Goal: Information Seeking & Learning: Find specific fact

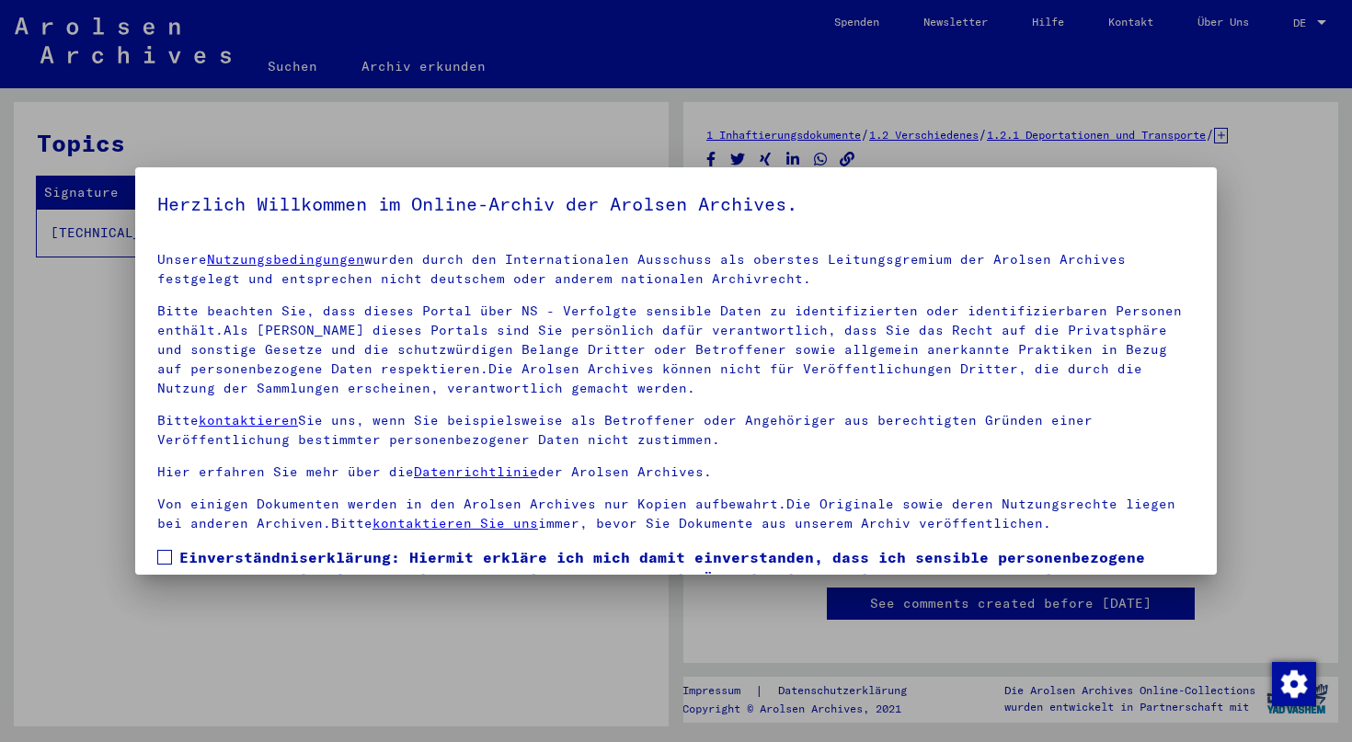
scroll to position [125, 0]
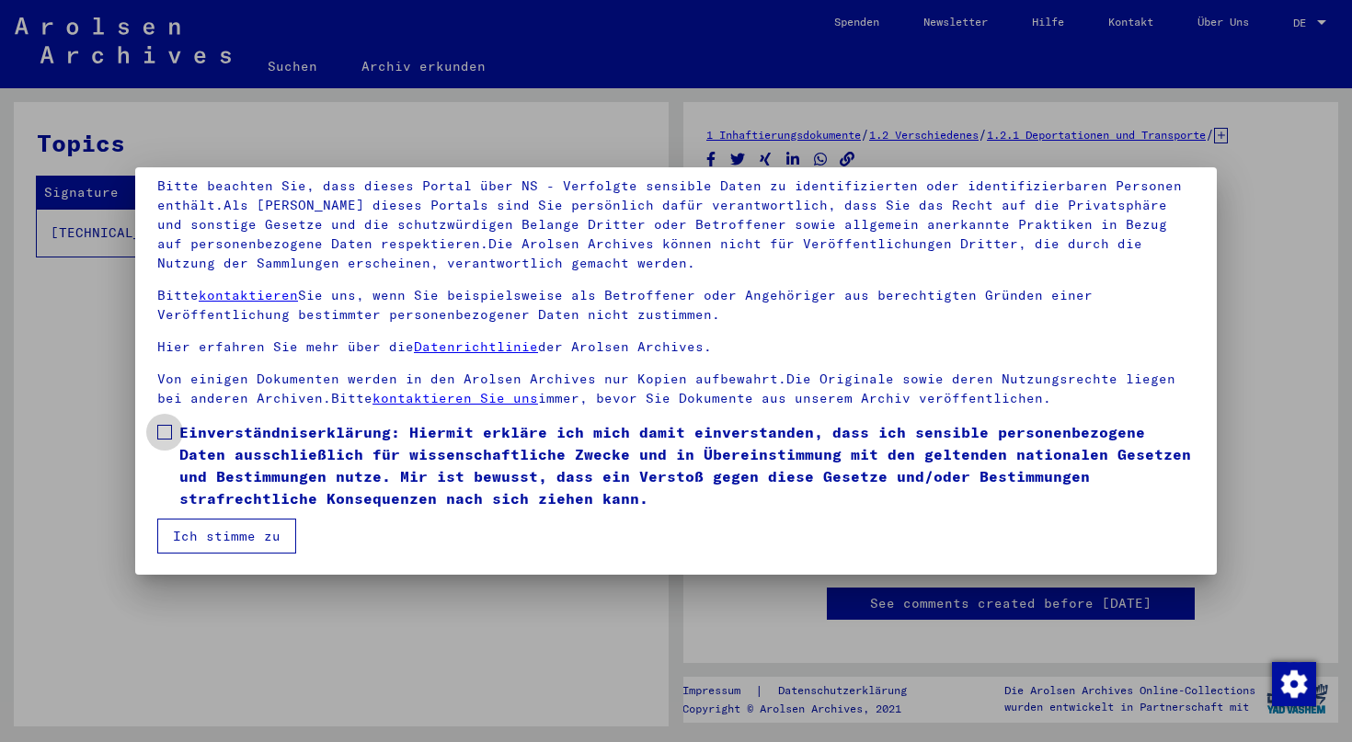
click at [199, 453] on span "Einverständniserklärung: Hiermit erkläre ich mich damit einverstanden, dass ich…" at bounding box center [686, 465] width 1015 height 88
click at [243, 550] on button "Ich stimme zu" at bounding box center [226, 536] width 139 height 35
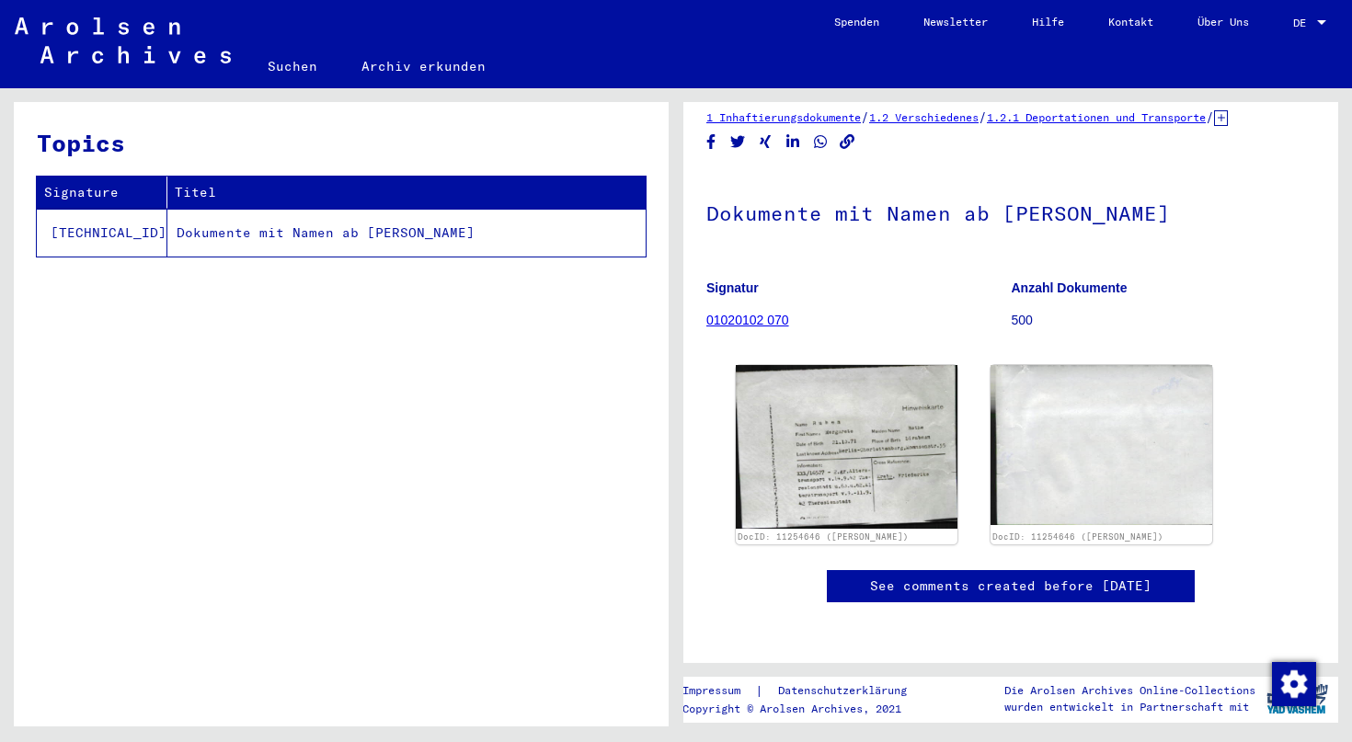
scroll to position [298, 0]
click at [419, 61] on link "Archiv erkunden" at bounding box center [423, 66] width 168 height 44
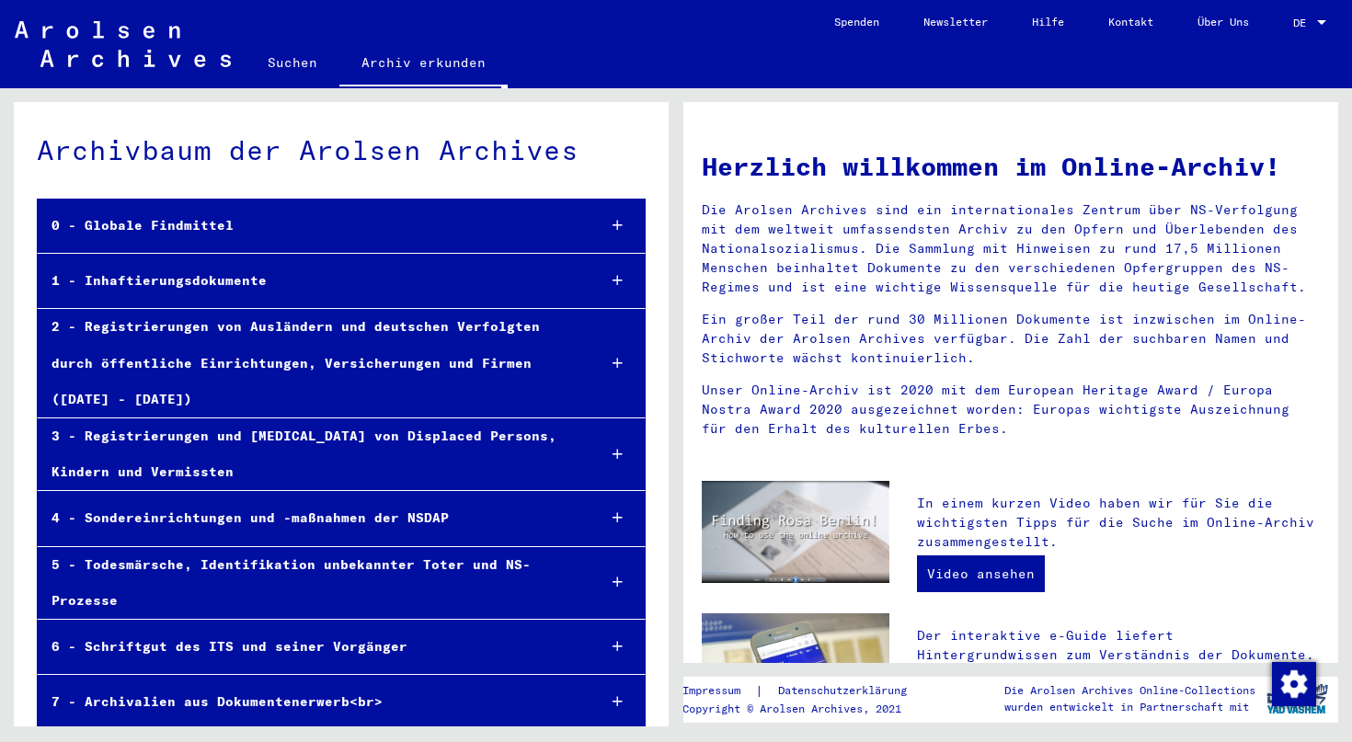
click at [196, 229] on div "0 - Globale Findmittel" at bounding box center [309, 226] width 543 height 36
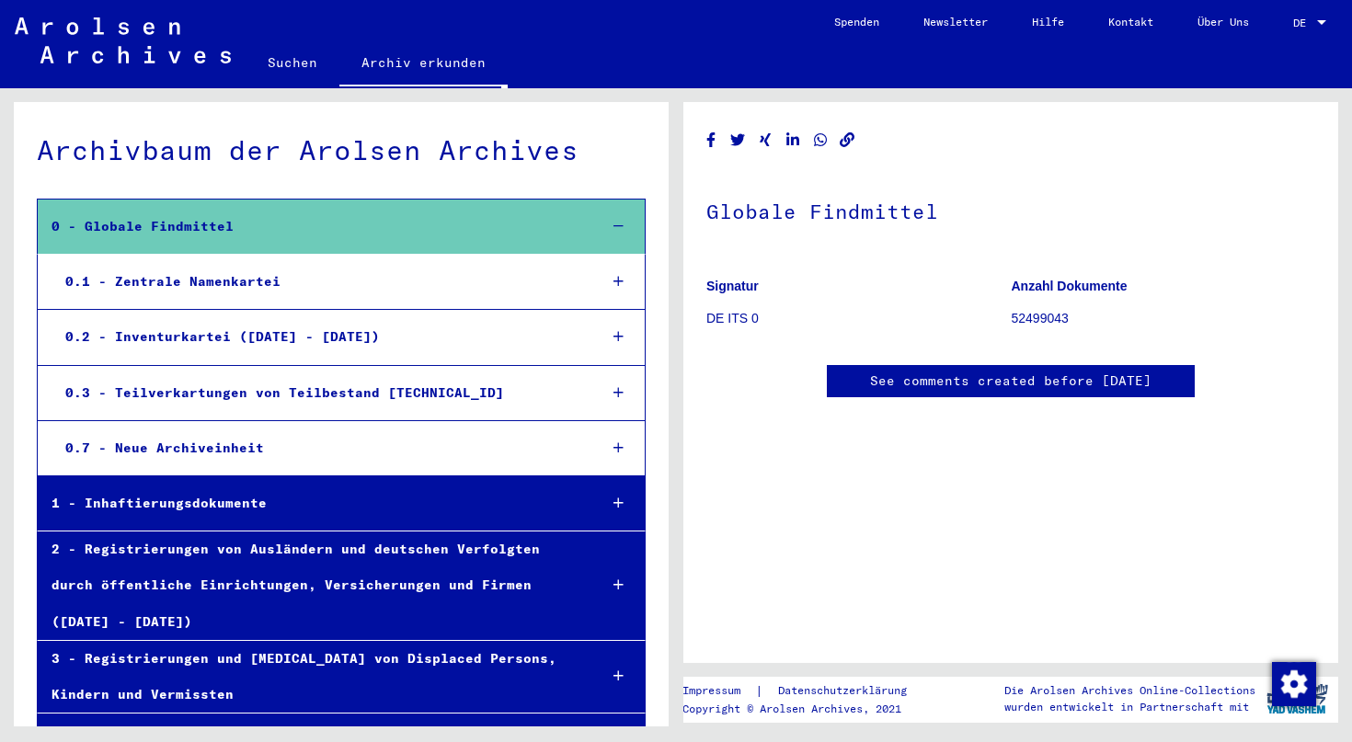
click at [265, 293] on div "0.1 - Zentrale Namenkartei" at bounding box center [316, 282] width 531 height 36
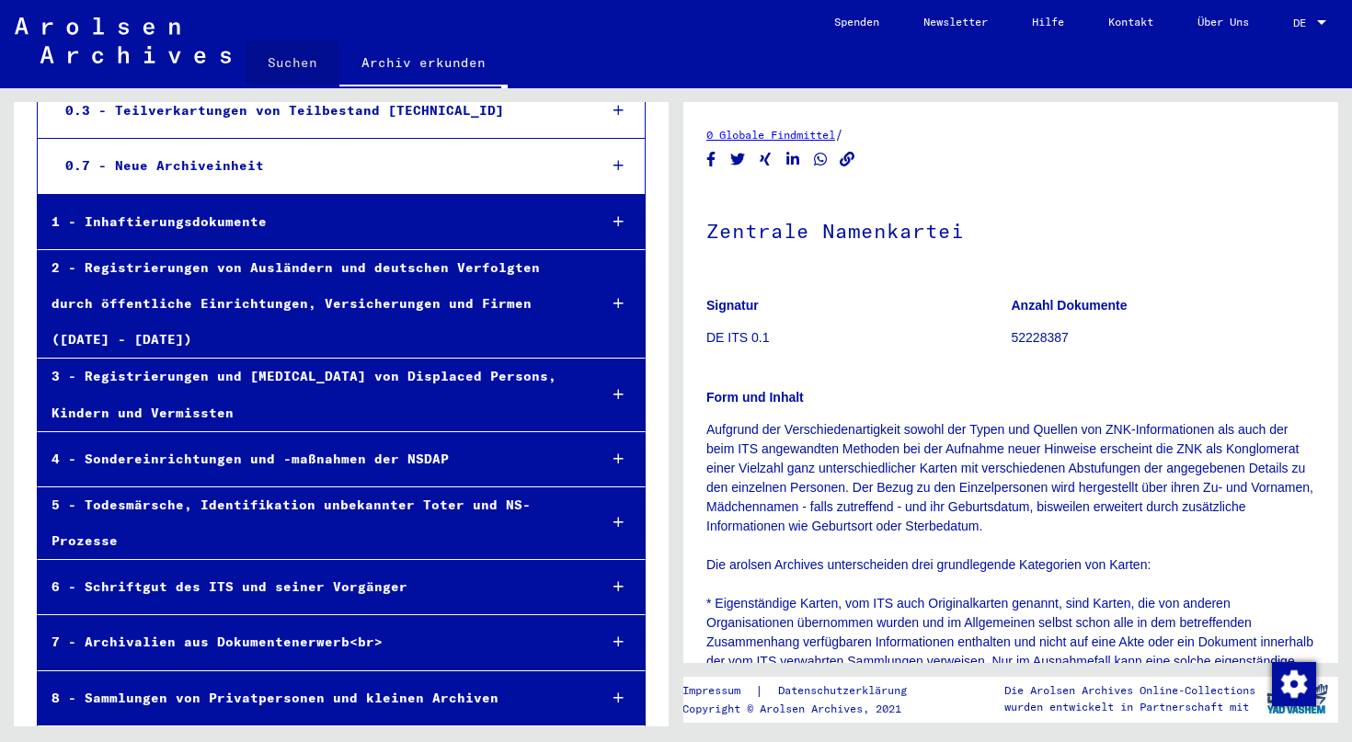
click at [280, 68] on link "Suchen" at bounding box center [293, 62] width 94 height 44
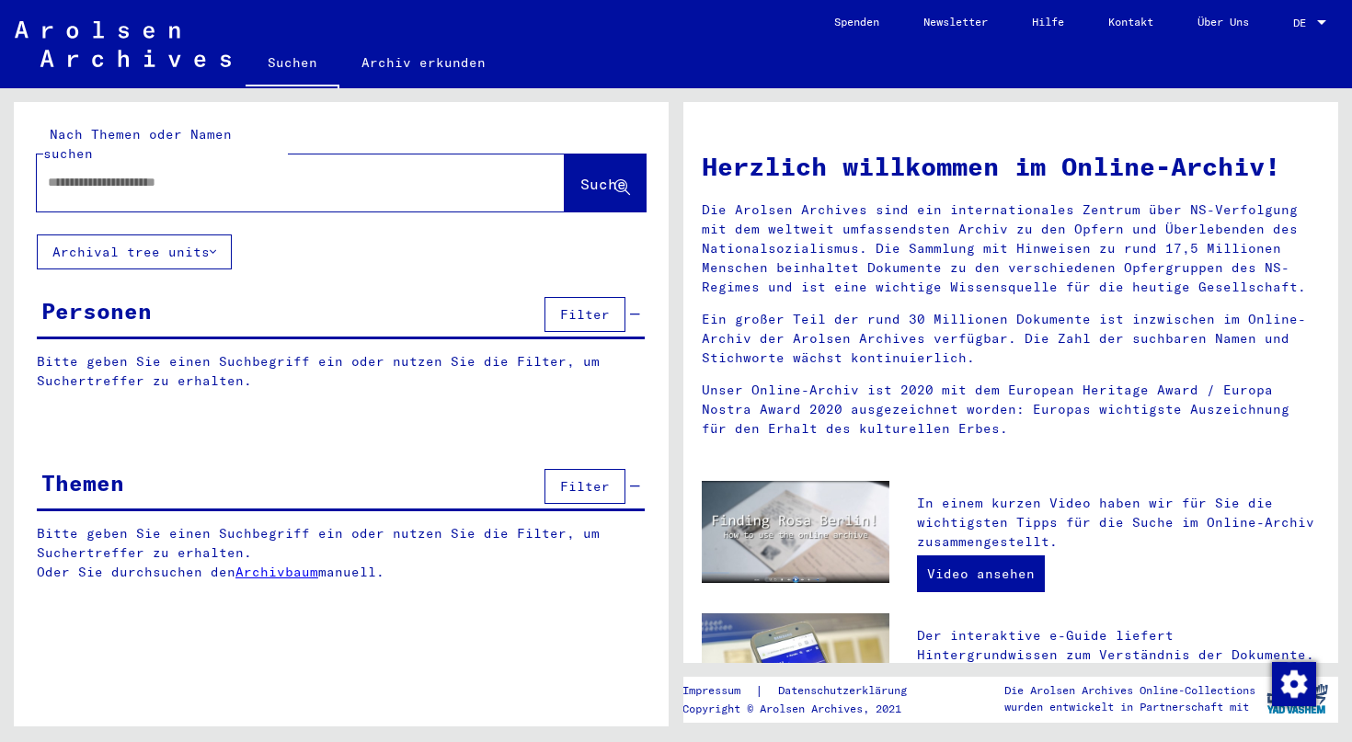
click at [241, 173] on input "text" at bounding box center [279, 182] width 462 height 19
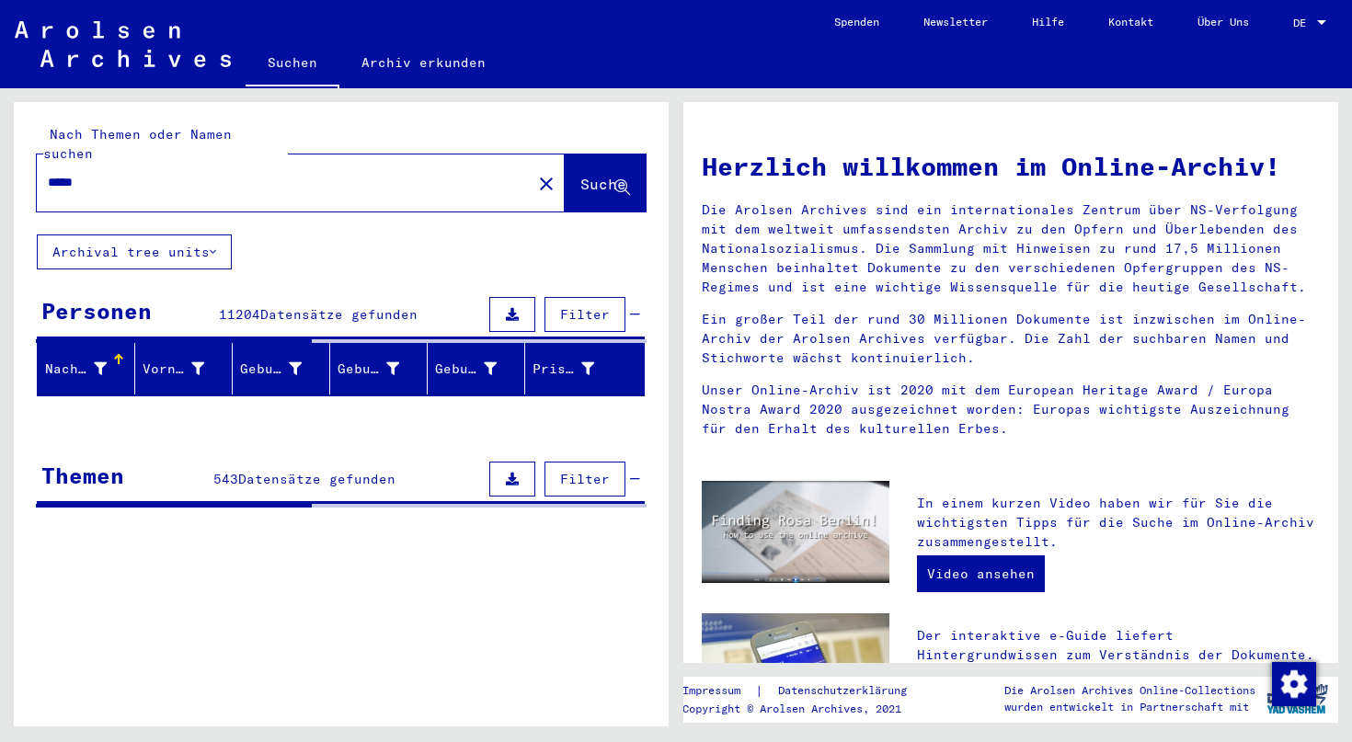
drag, startPoint x: 256, startPoint y: 154, endPoint x: 256, endPoint y: 174, distance: 19.3
click at [256, 173] on input "*****" at bounding box center [279, 182] width 462 height 19
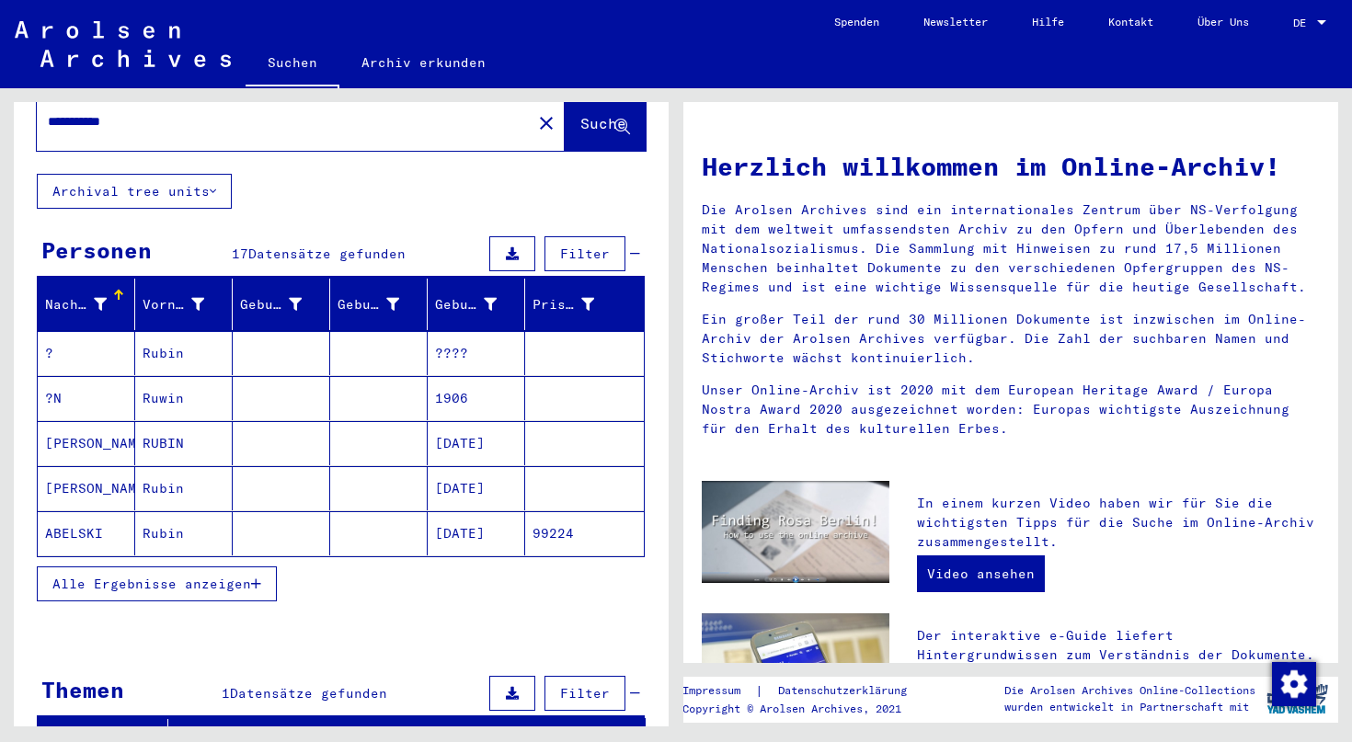
scroll to position [99, 0]
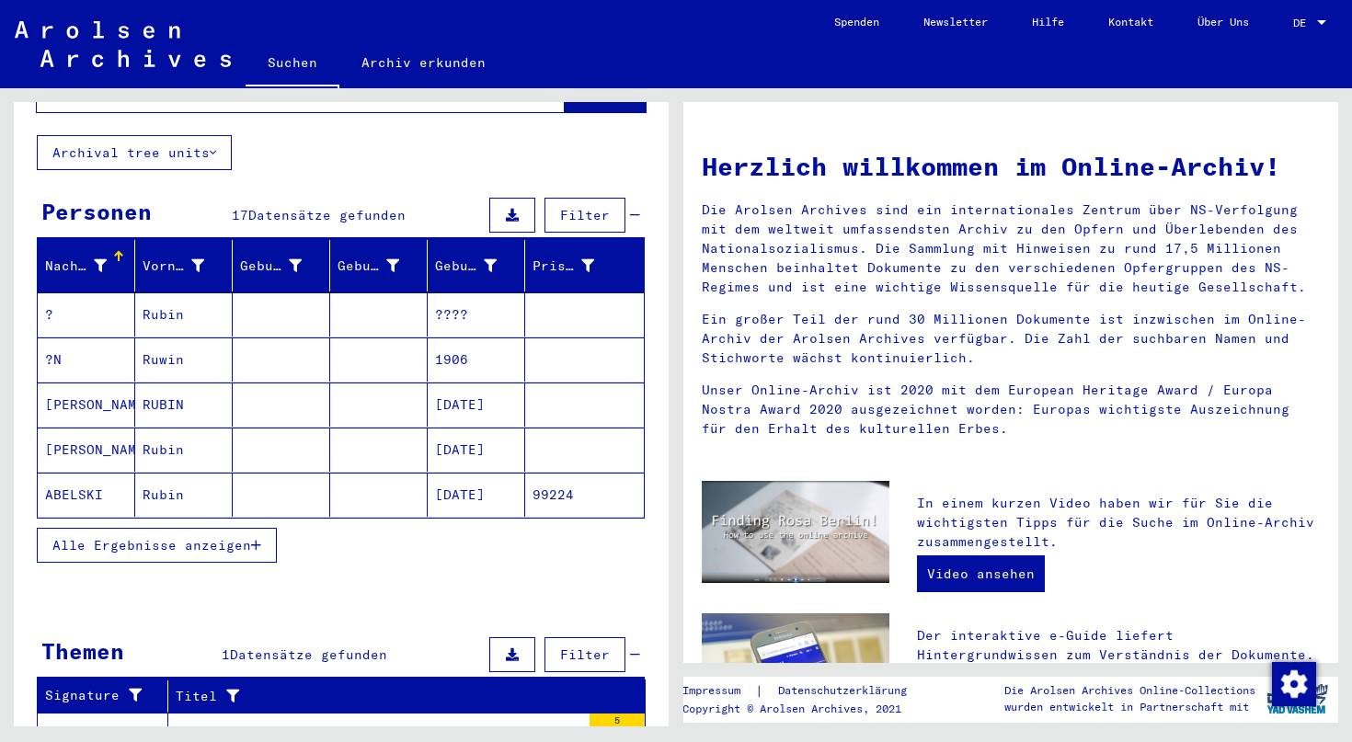
click at [239, 537] on span "Alle Ergebnisse anzeigen" at bounding box center [151, 545] width 199 height 17
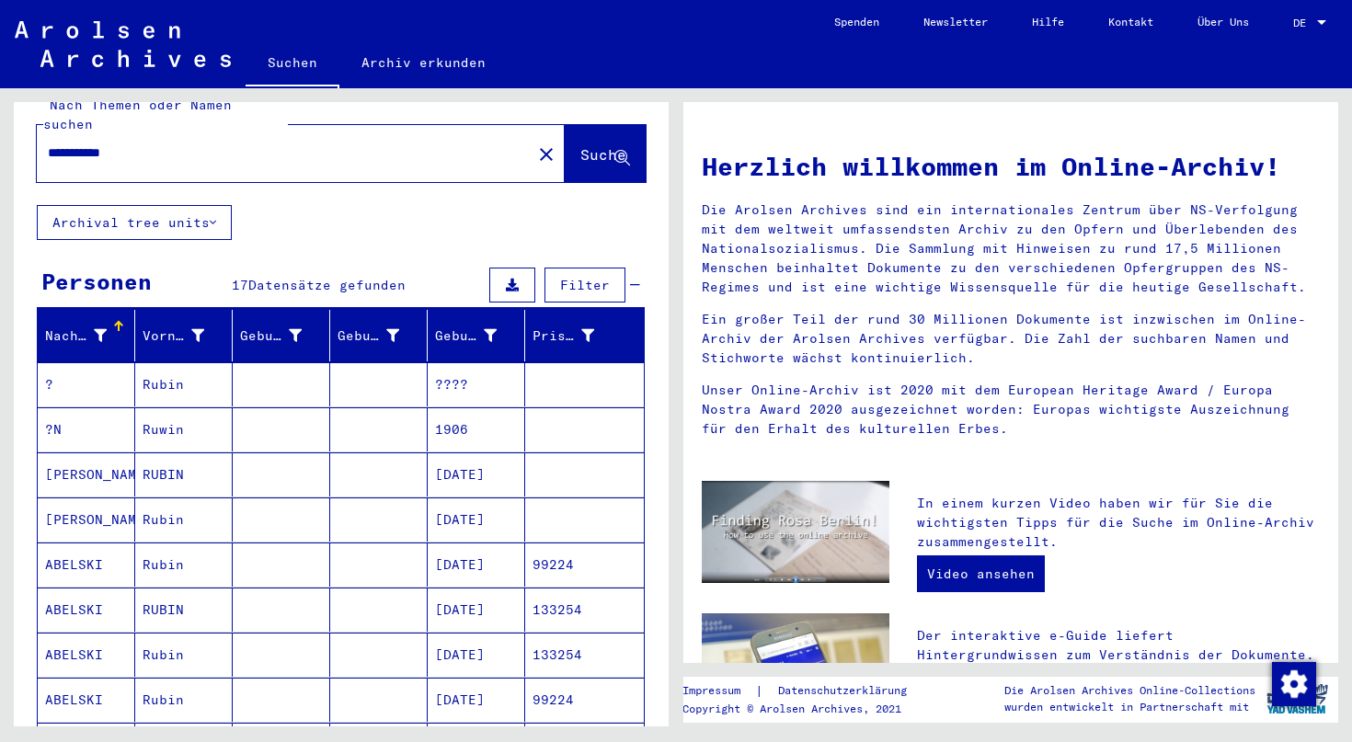
scroll to position [33, 0]
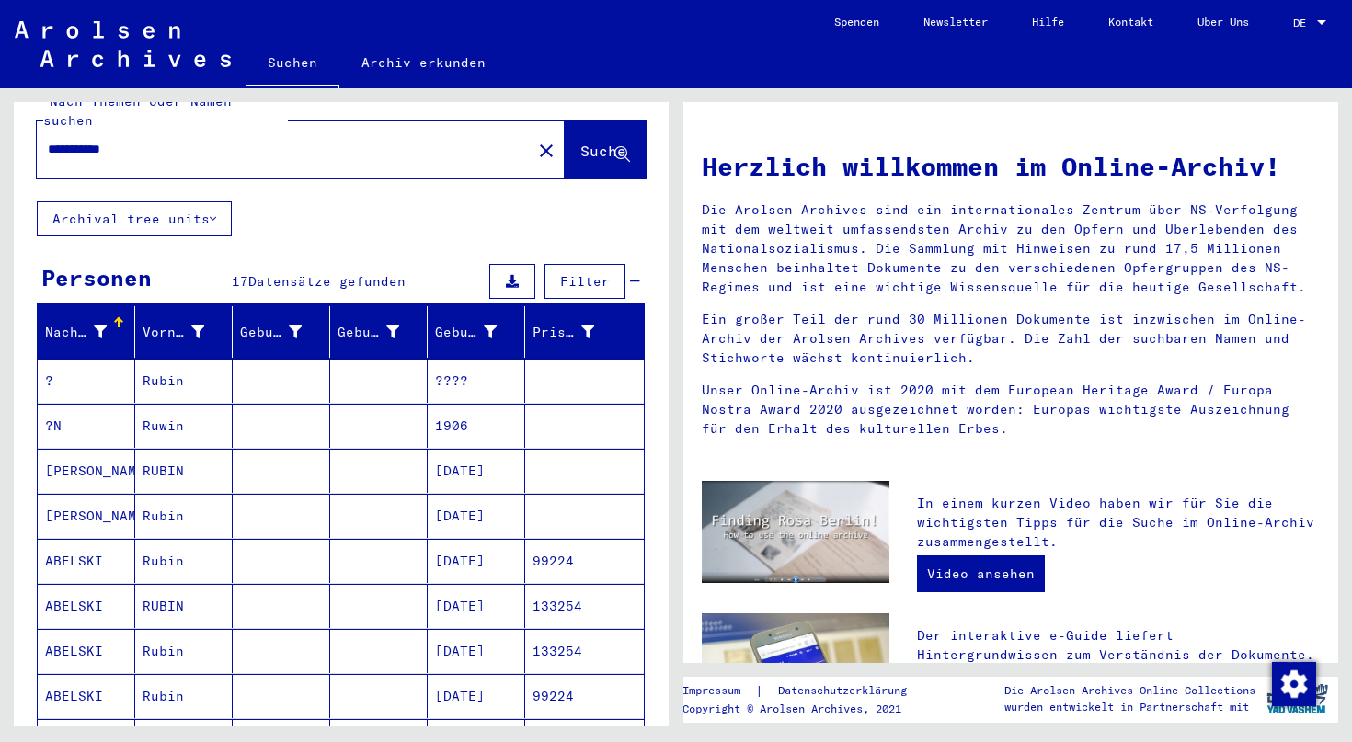
click at [573, 273] on span "Filter" at bounding box center [585, 281] width 50 height 17
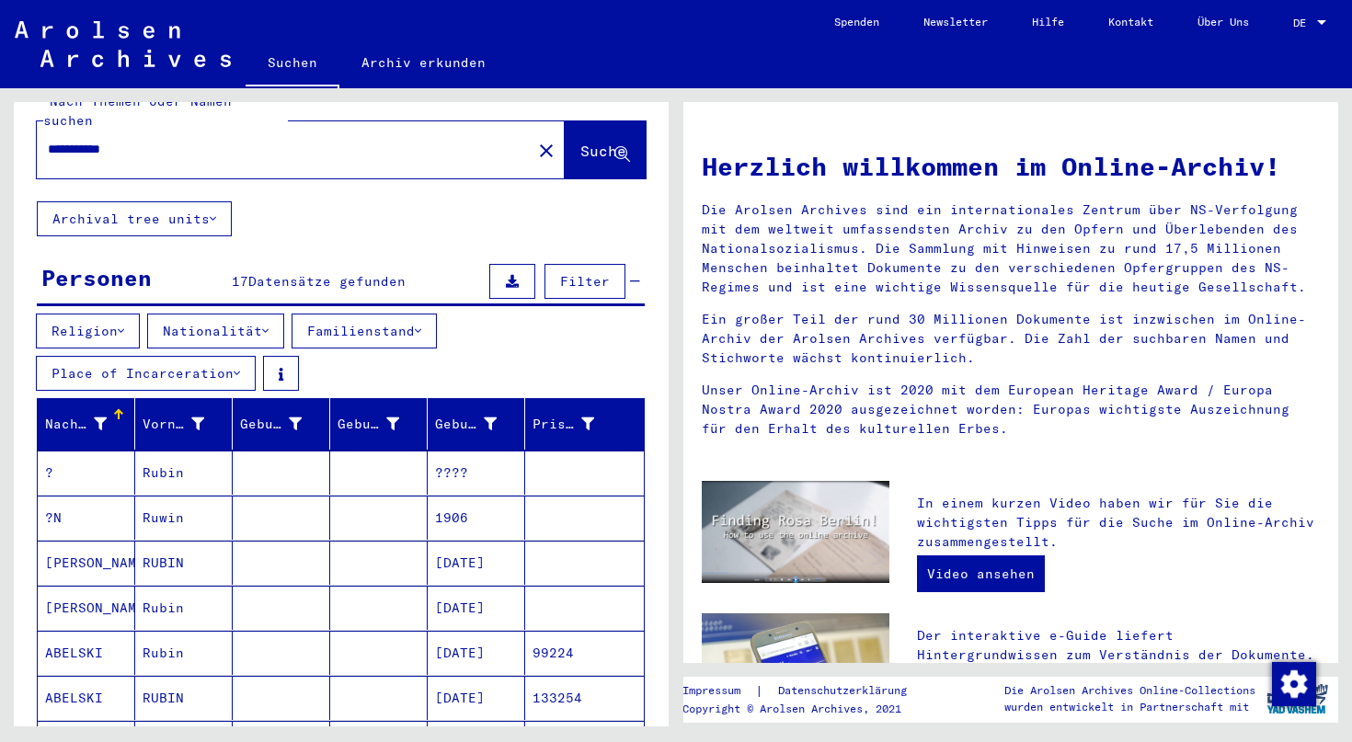
click at [87, 314] on button "Religion" at bounding box center [88, 331] width 104 height 35
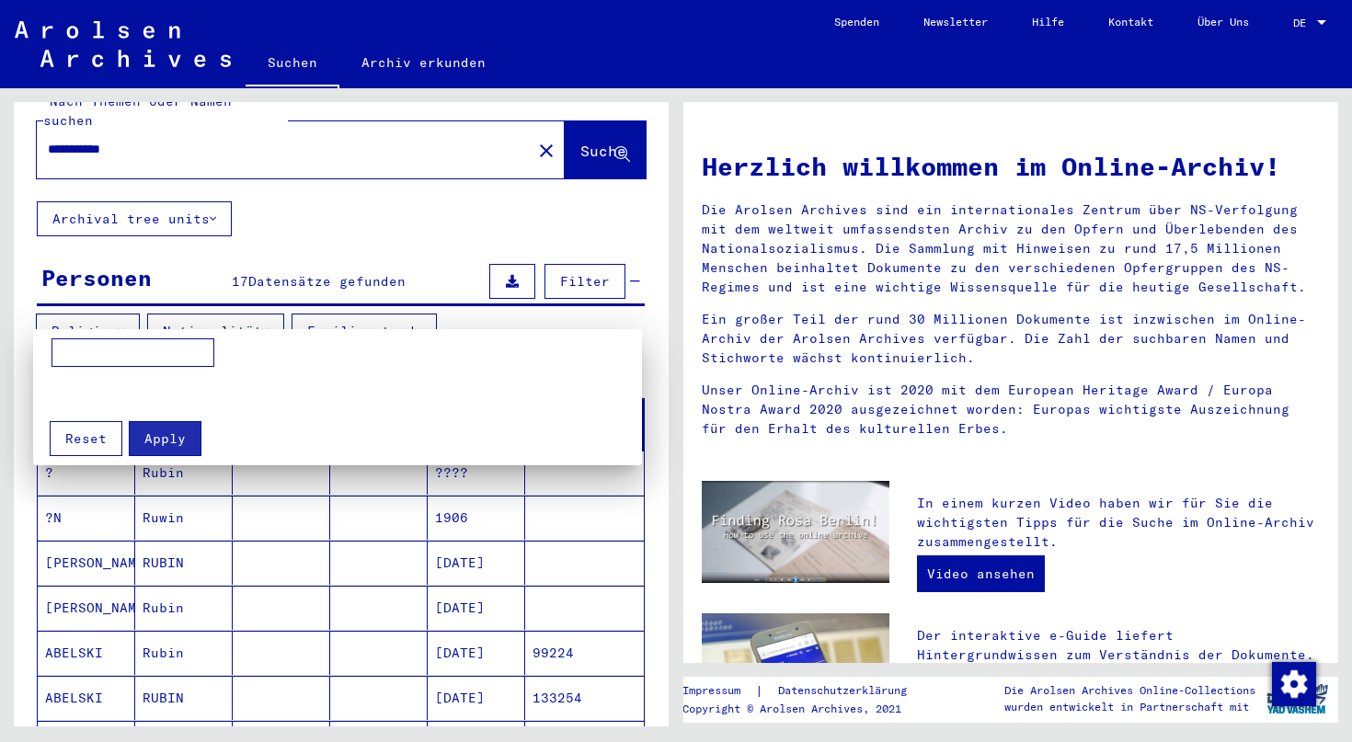
click at [378, 313] on div at bounding box center [676, 371] width 1352 height 742
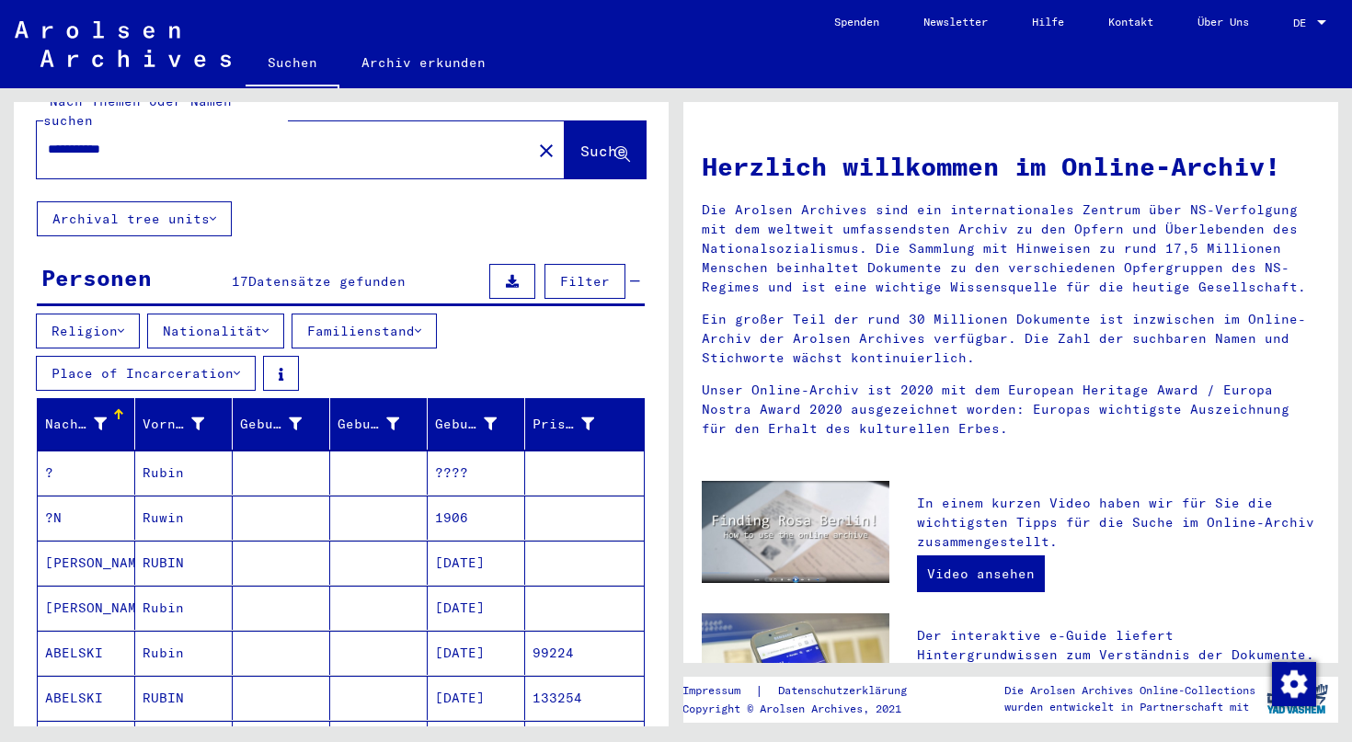
click at [228, 314] on button "Nationalität" at bounding box center [215, 331] width 137 height 35
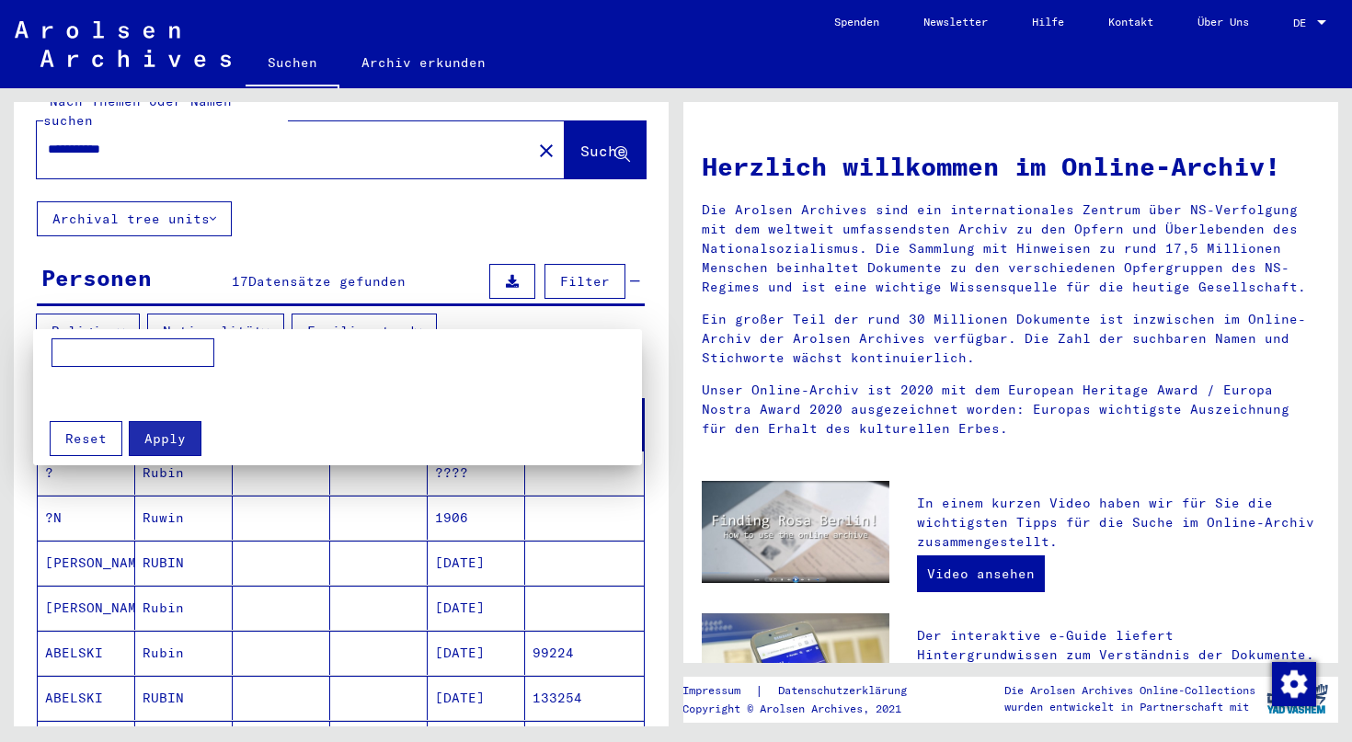
click at [236, 321] on div at bounding box center [676, 371] width 1352 height 742
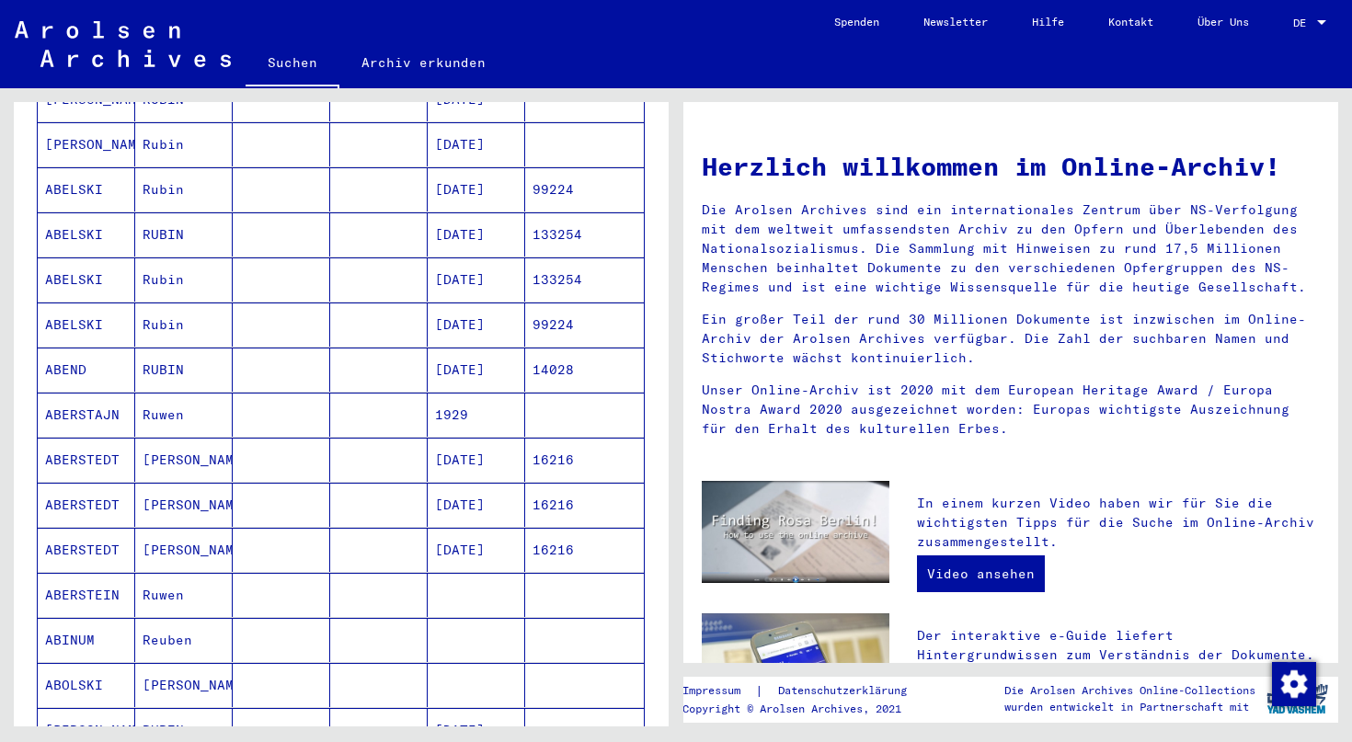
scroll to position [977, 0]
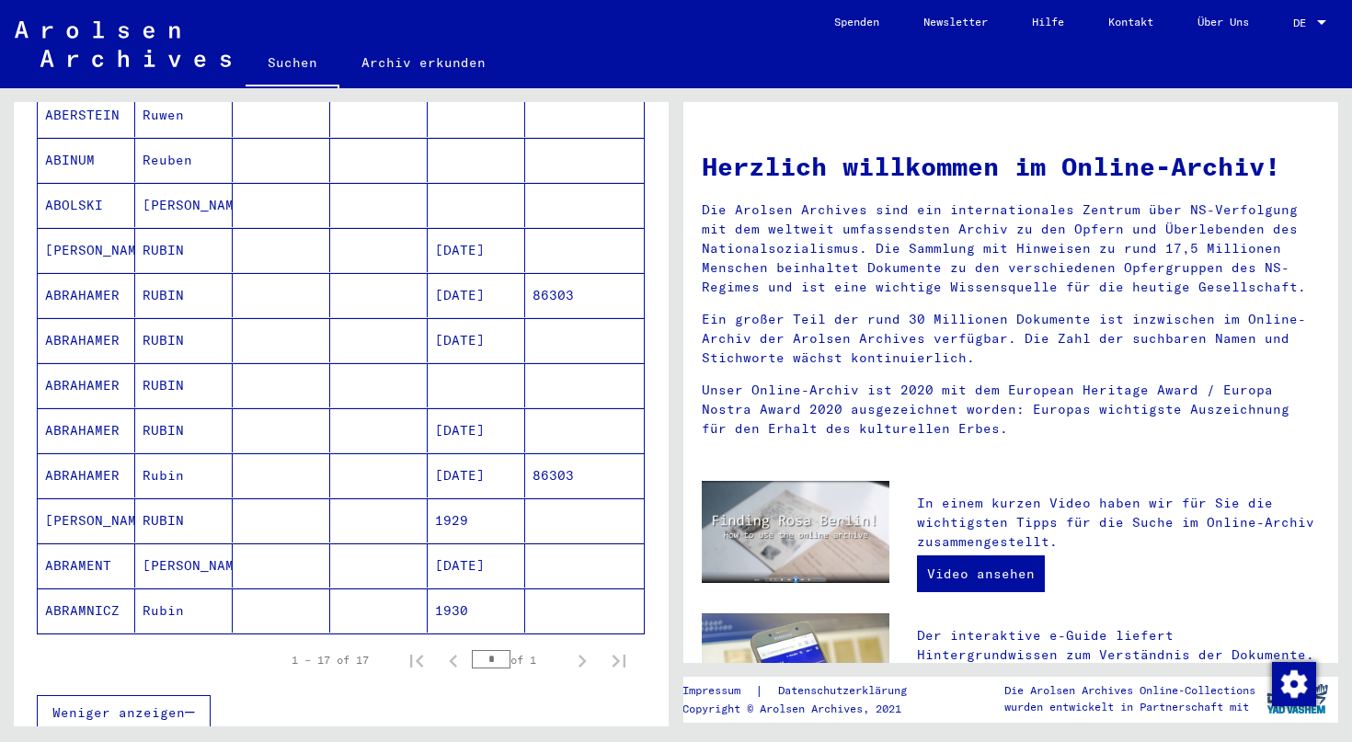
click at [498, 651] on div "* of 1" at bounding box center [518, 659] width 92 height 17
click at [486, 650] on input "*" at bounding box center [491, 659] width 39 height 18
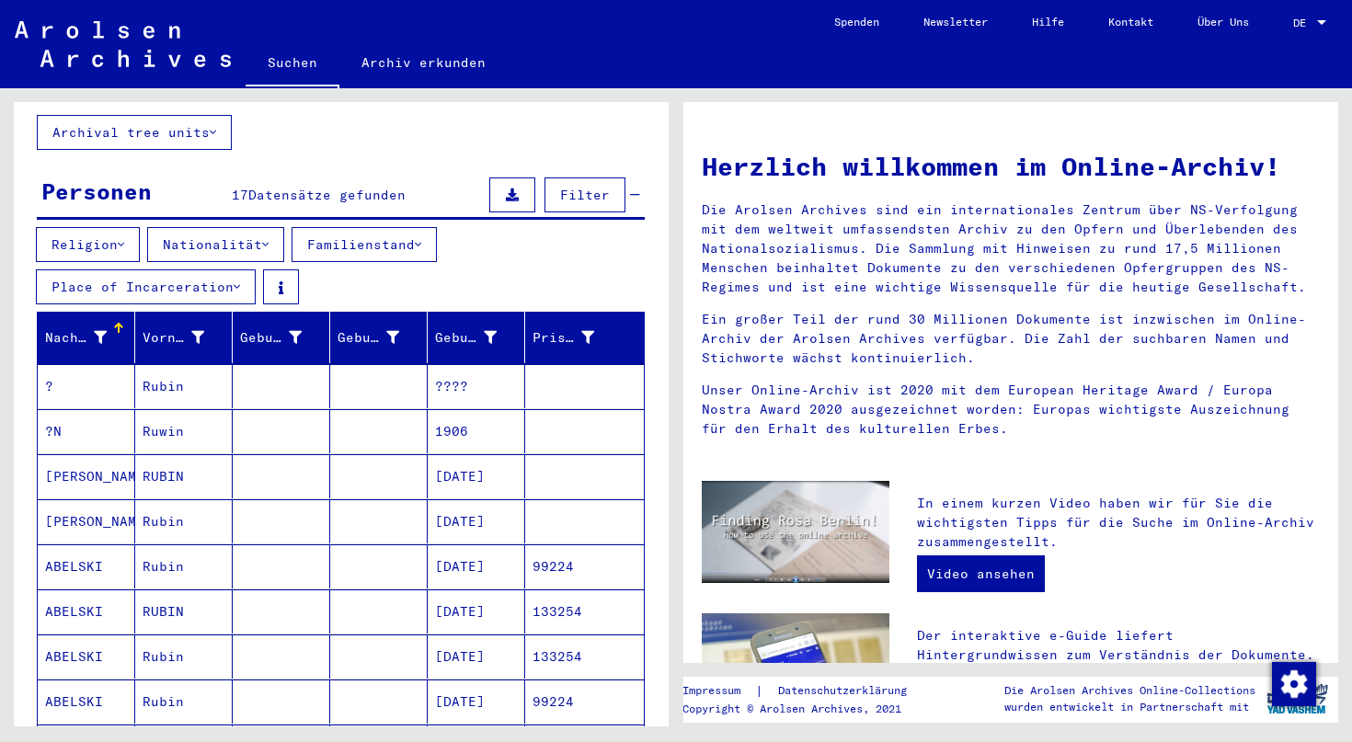
scroll to position [0, 0]
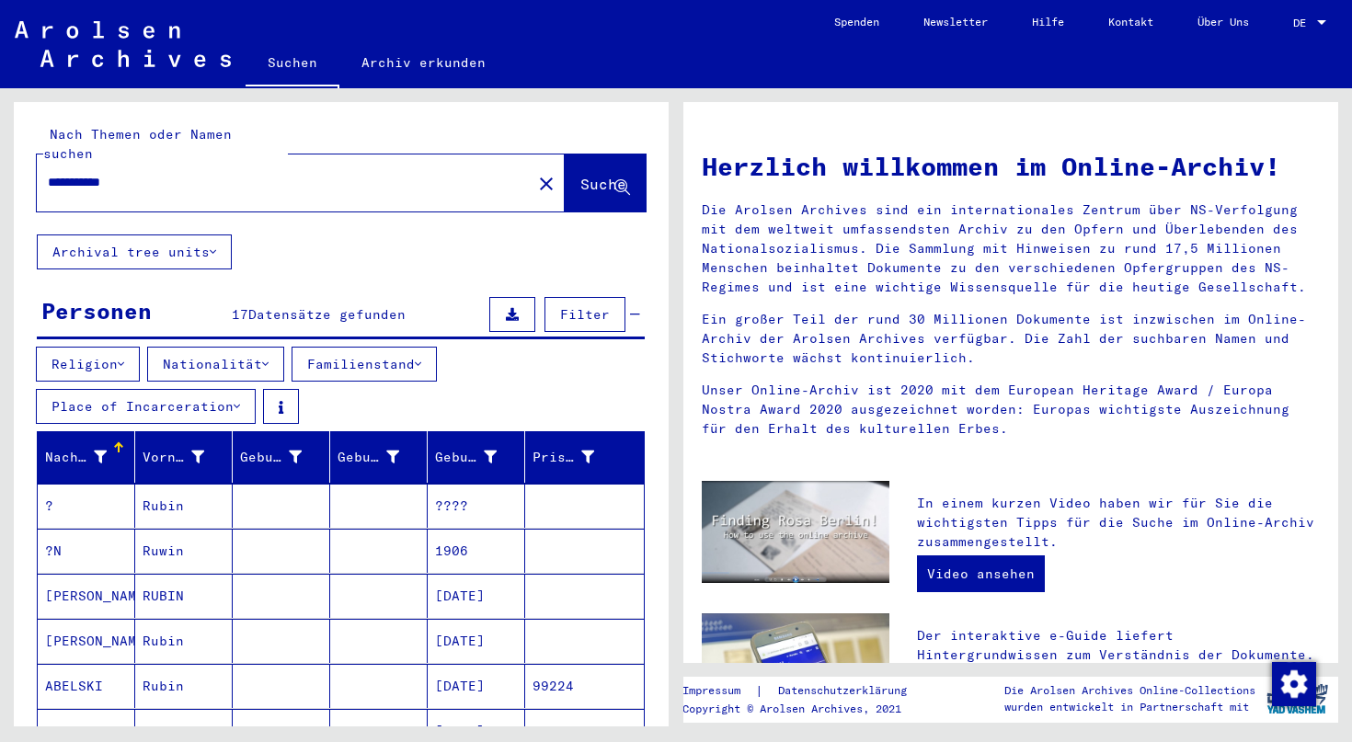
click at [113, 173] on input "**********" at bounding box center [279, 182] width 462 height 19
type input "*"
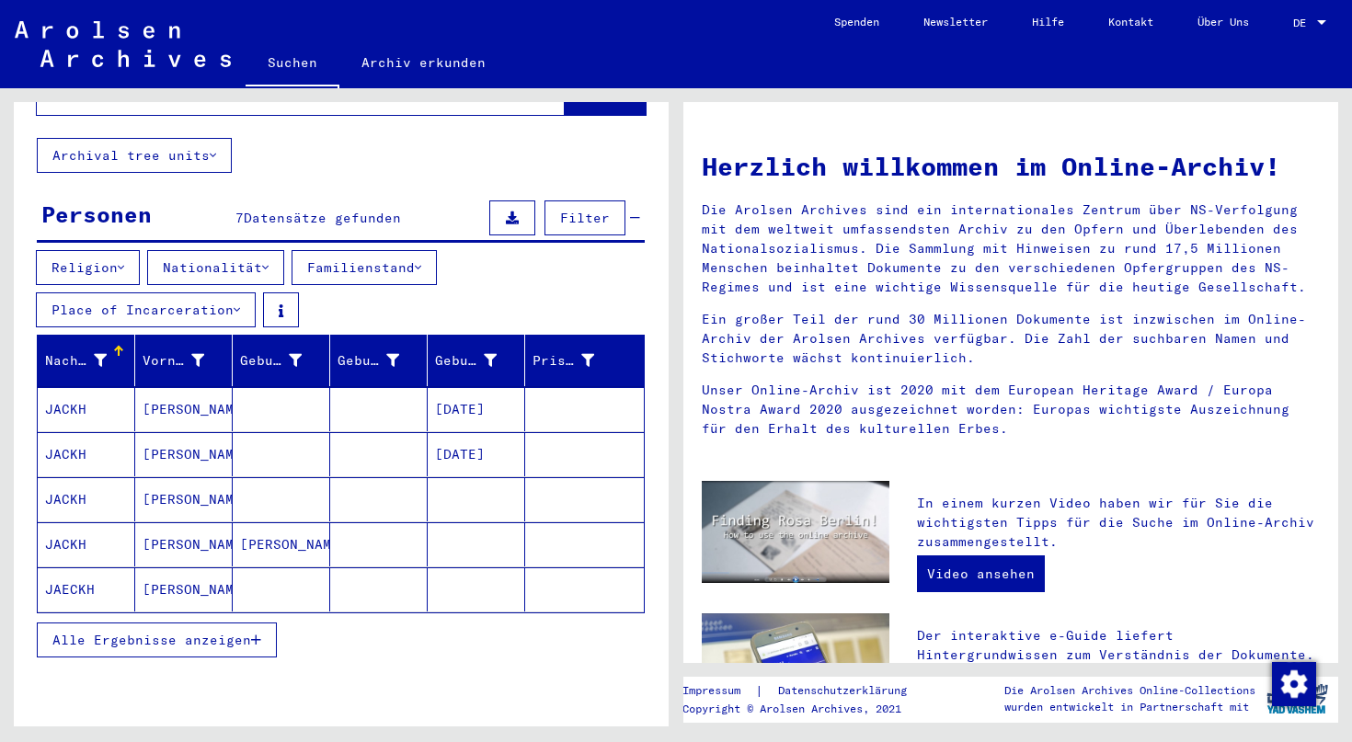
scroll to position [99, 0]
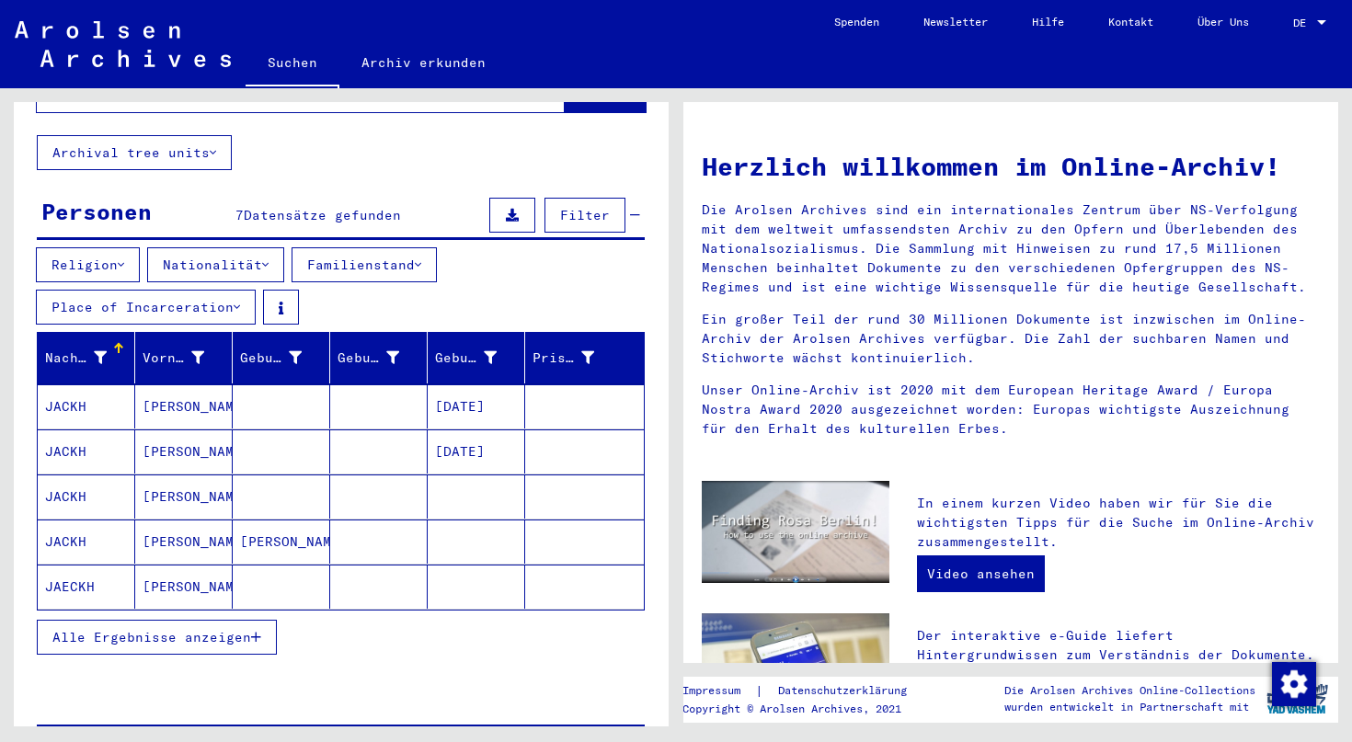
click at [187, 565] on mat-cell "[PERSON_NAME]" at bounding box center [183, 587] width 97 height 44
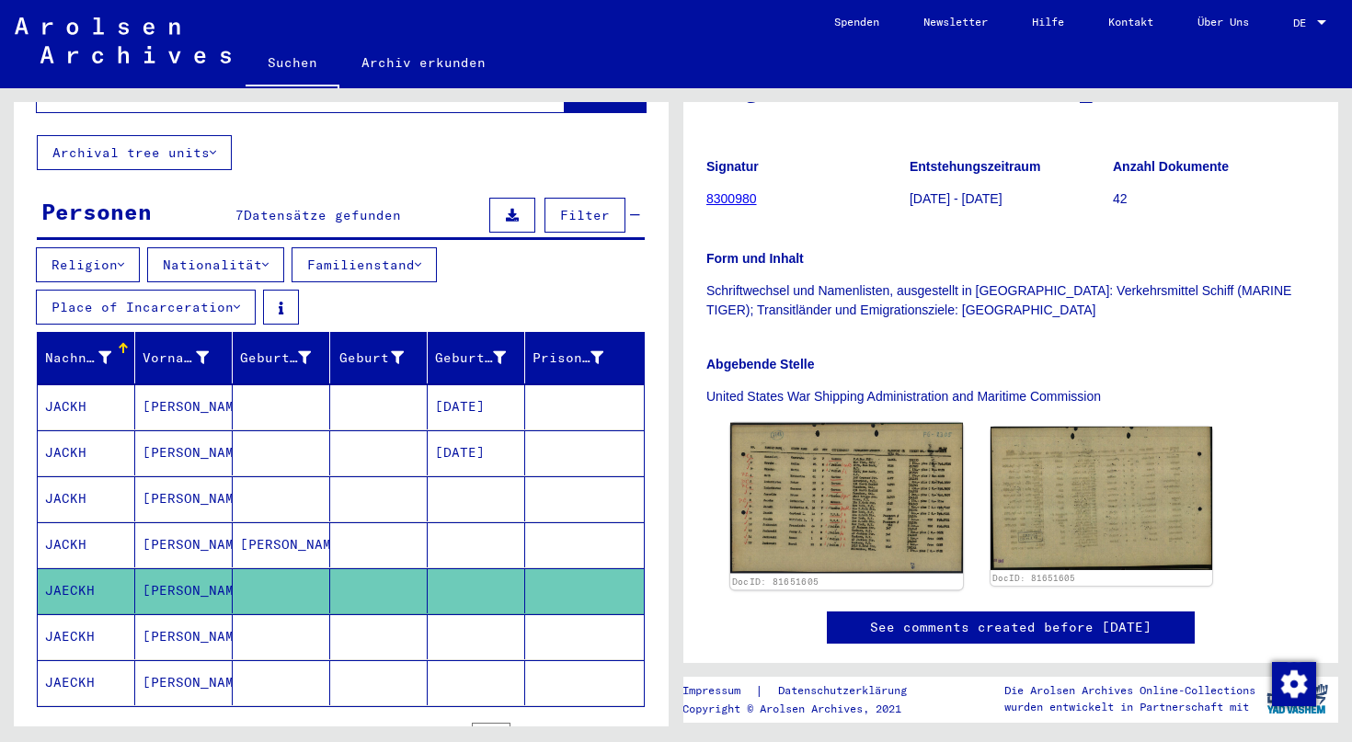
scroll to position [331, 0]
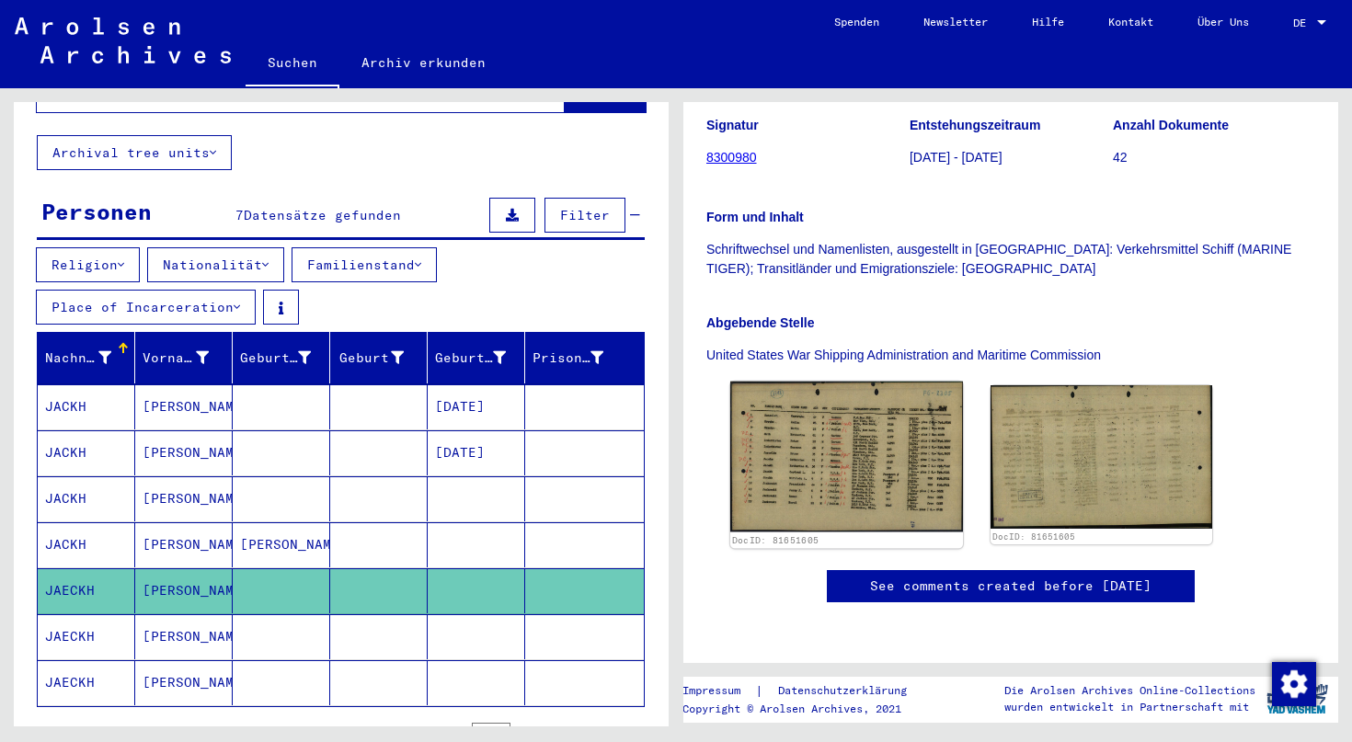
click at [874, 391] on img at bounding box center [846, 457] width 233 height 151
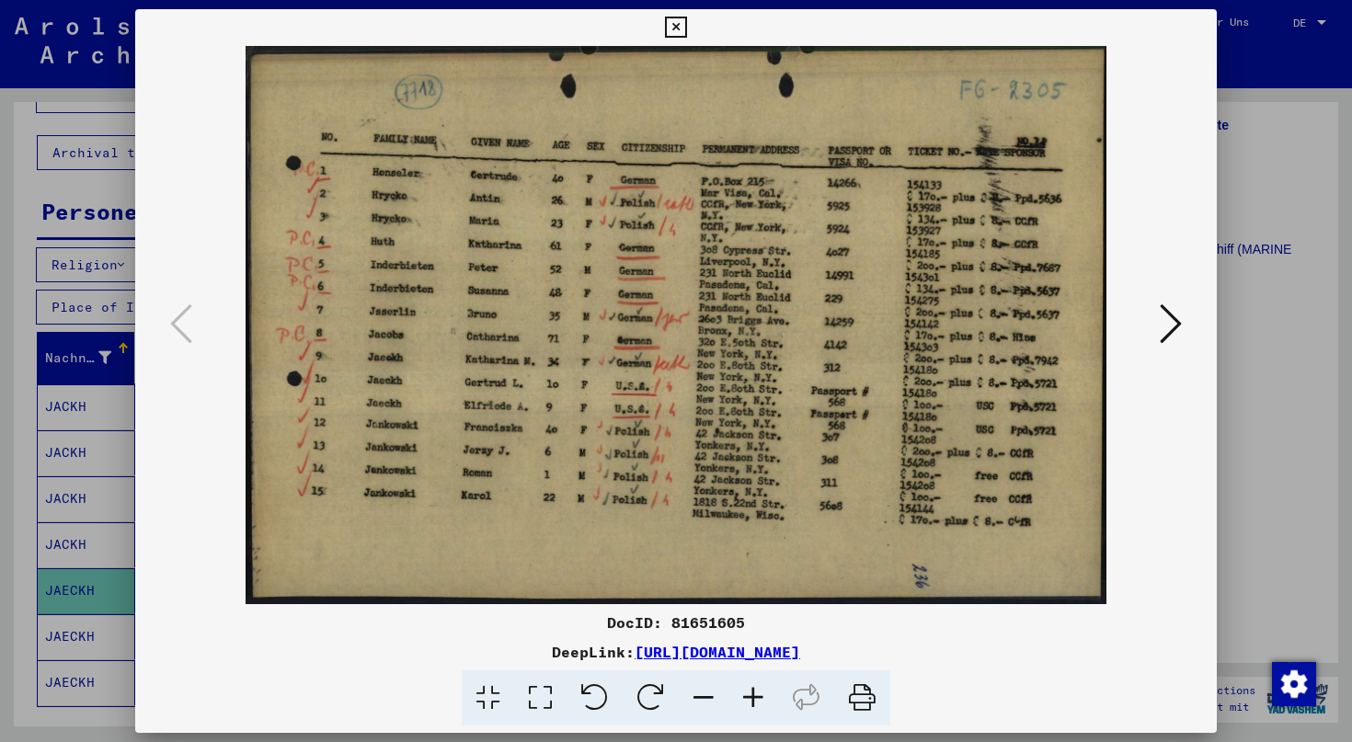
click at [686, 36] on icon at bounding box center [675, 28] width 21 height 22
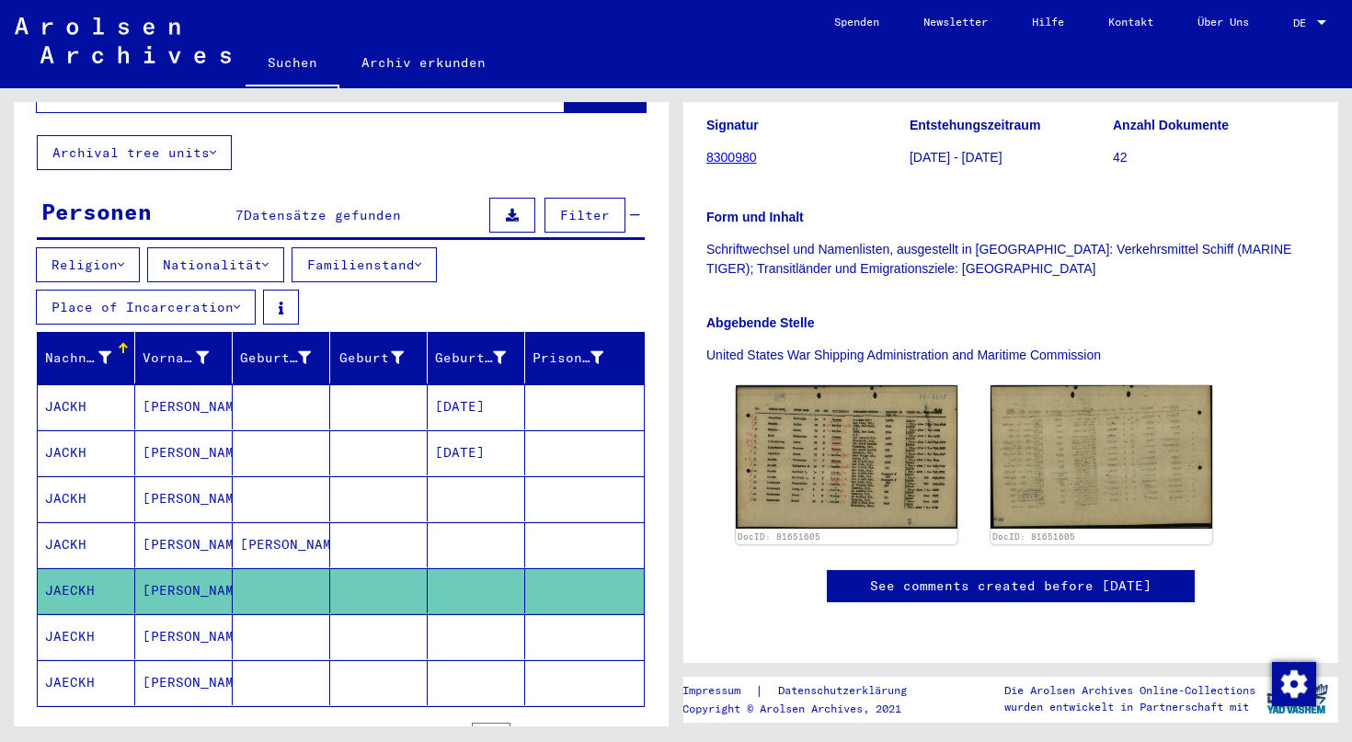
click at [217, 522] on mat-cell "[PERSON_NAME]" at bounding box center [183, 544] width 97 height 45
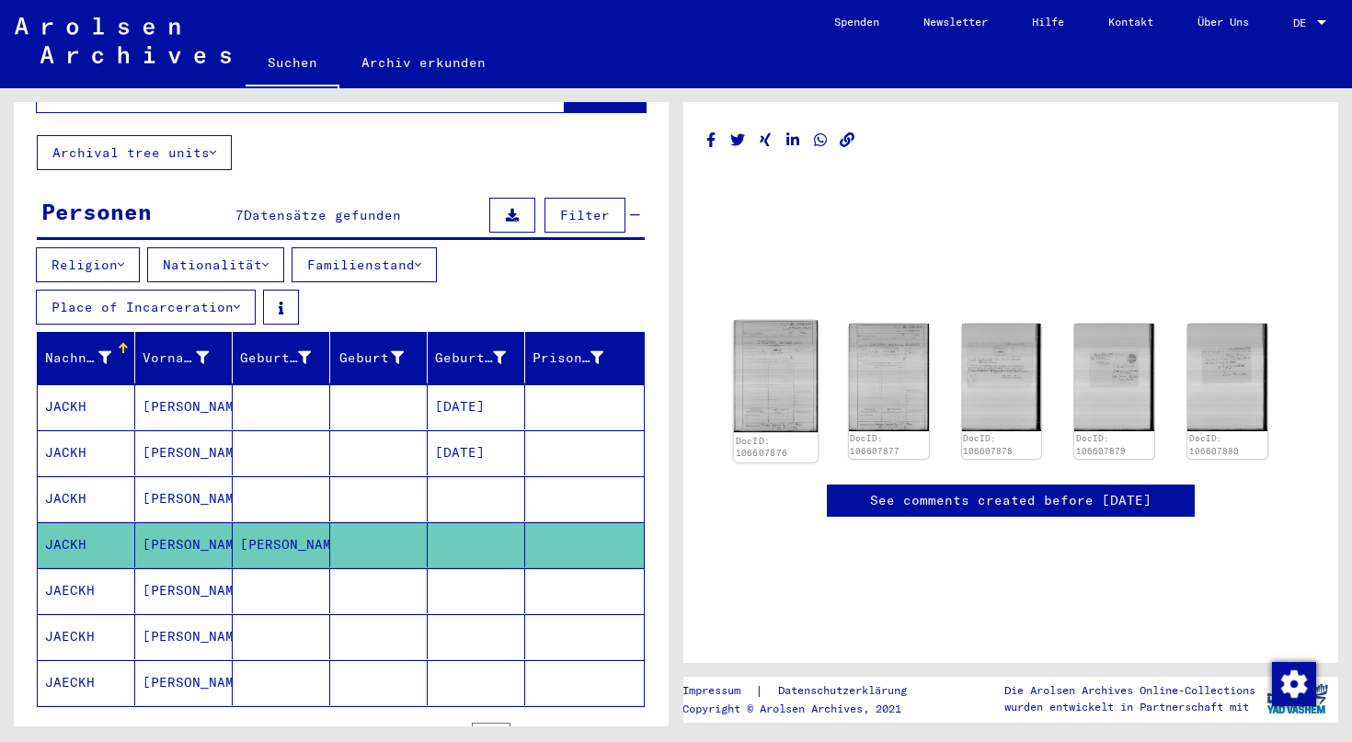
click at [766, 382] on img at bounding box center [776, 377] width 84 height 112
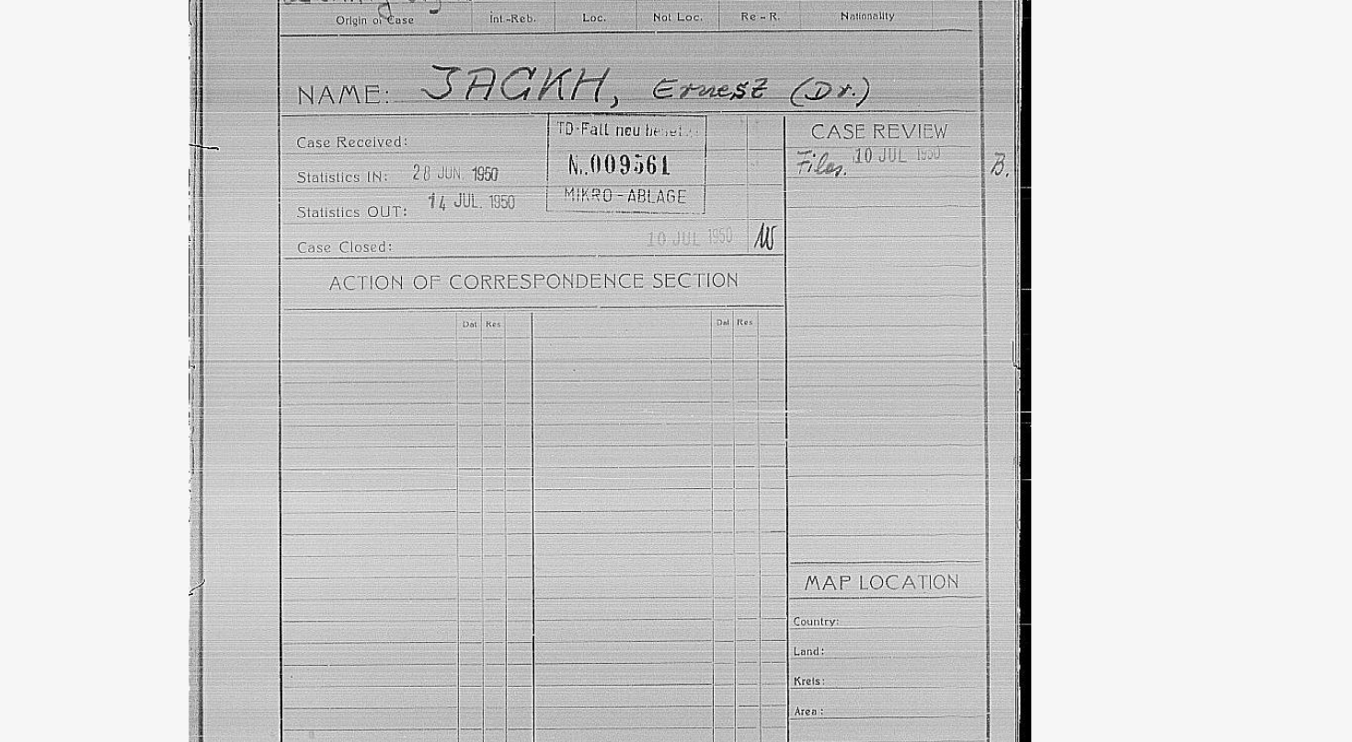
drag, startPoint x: 779, startPoint y: 164, endPoint x: 790, endPoint y: 257, distance: 93.5
click at [790, 257] on img at bounding box center [676, 325] width 956 height 558
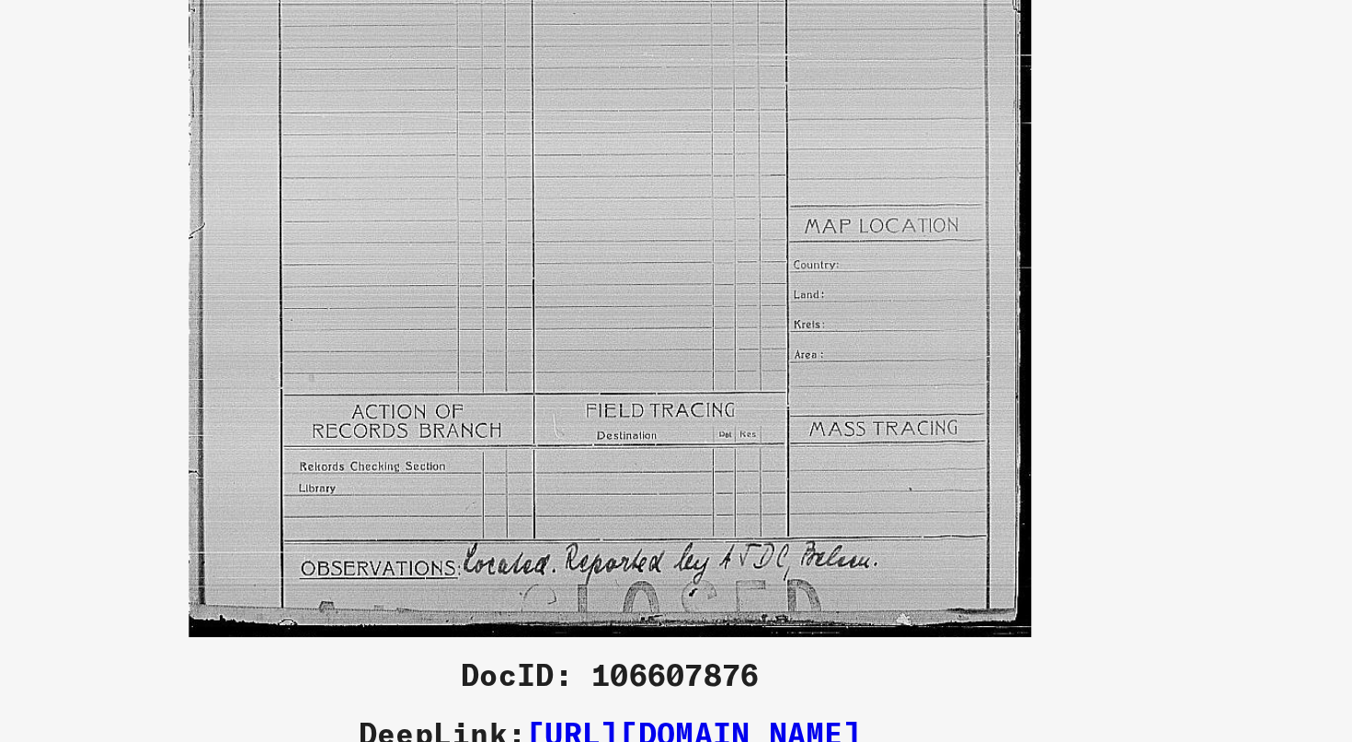
click at [790, 433] on img at bounding box center [676, 325] width 956 height 558
click at [1005, 415] on img at bounding box center [676, 325] width 956 height 558
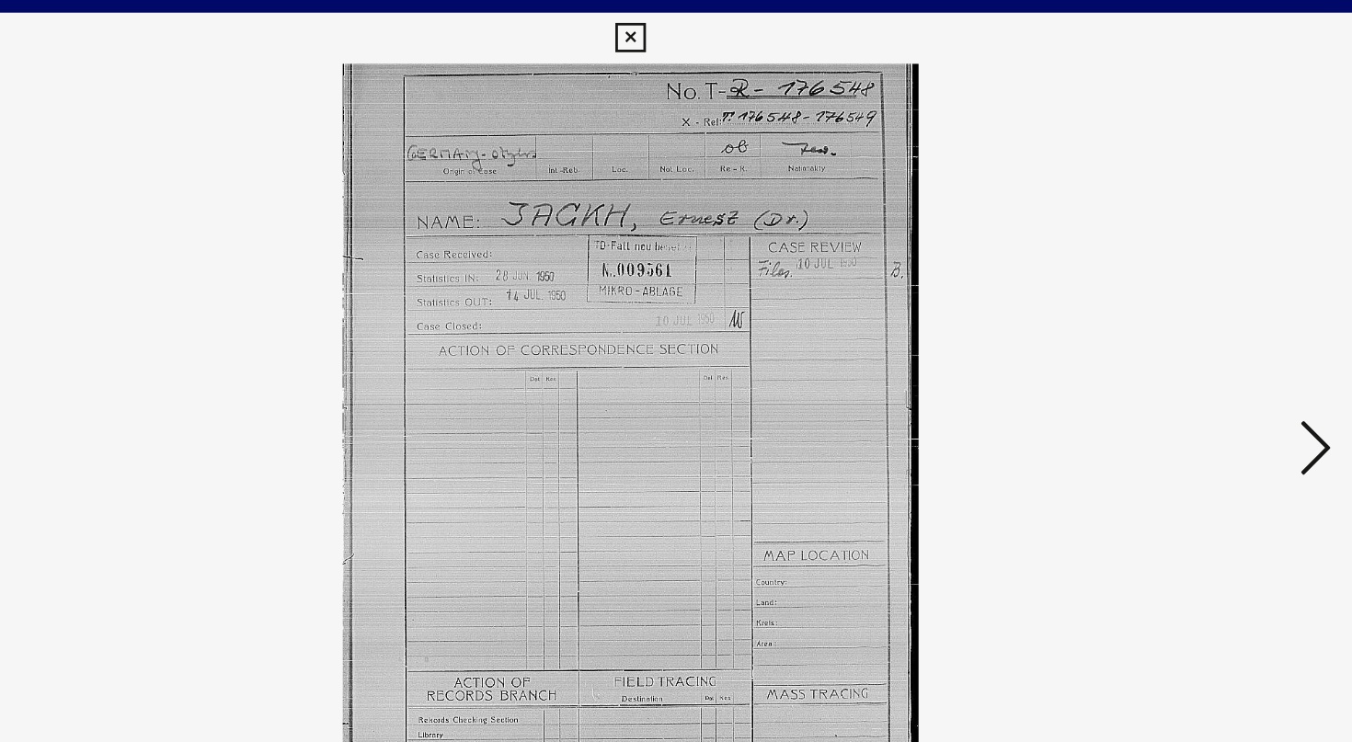
click at [1173, 315] on icon at bounding box center [1171, 324] width 22 height 44
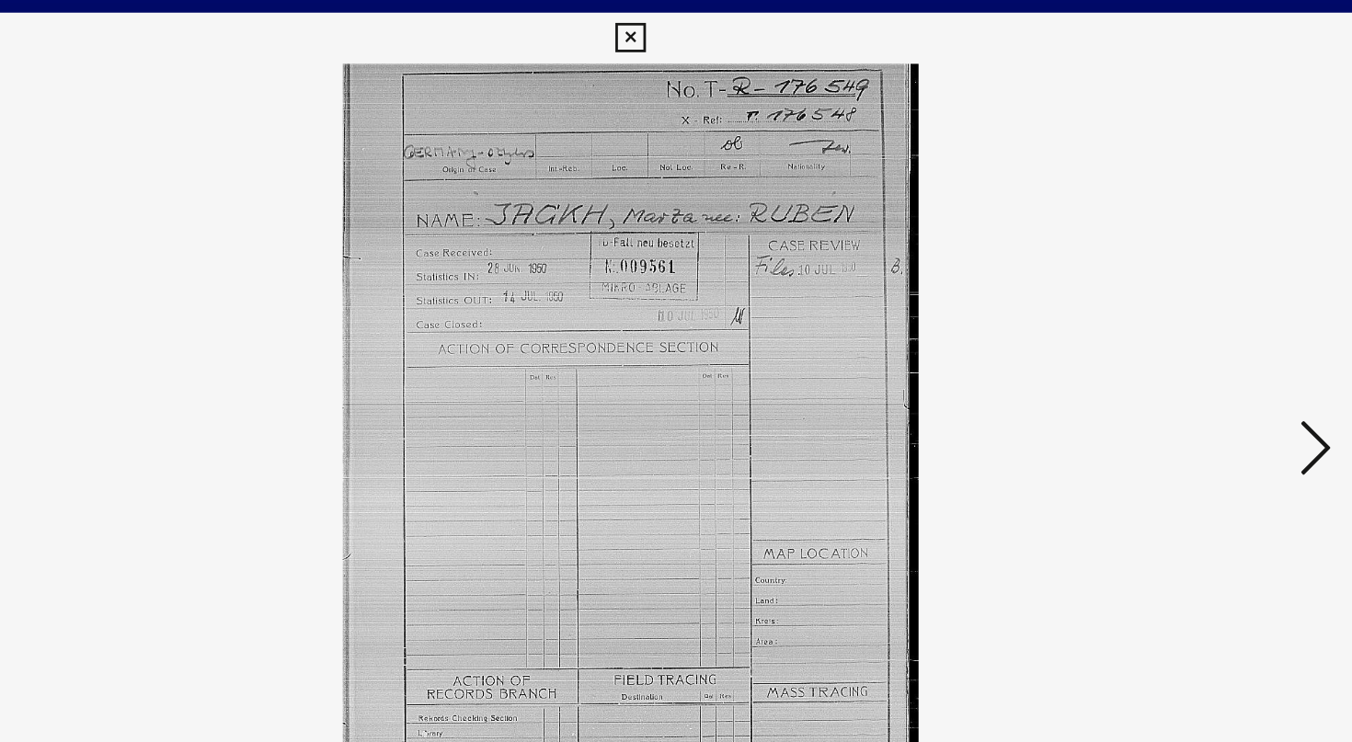
click at [1173, 315] on icon at bounding box center [1171, 324] width 22 height 44
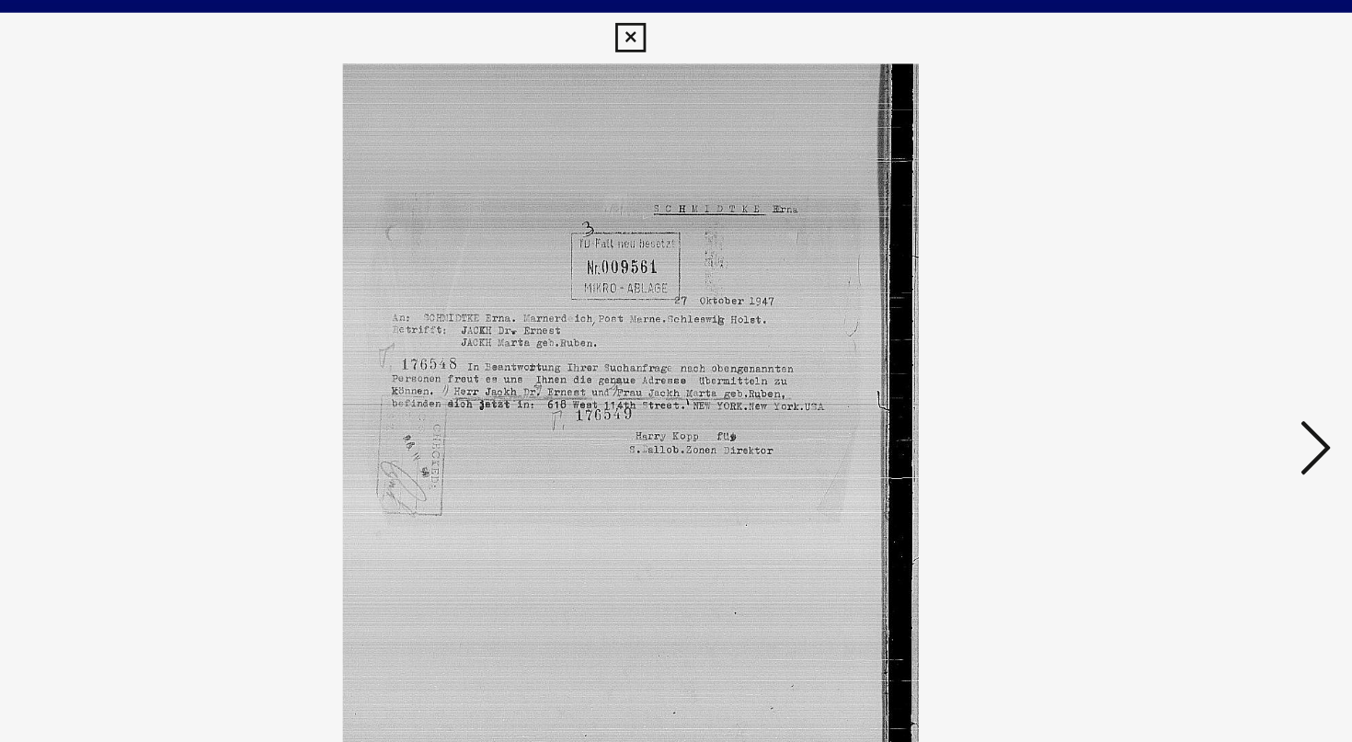
click at [1173, 315] on icon at bounding box center [1171, 324] width 22 height 44
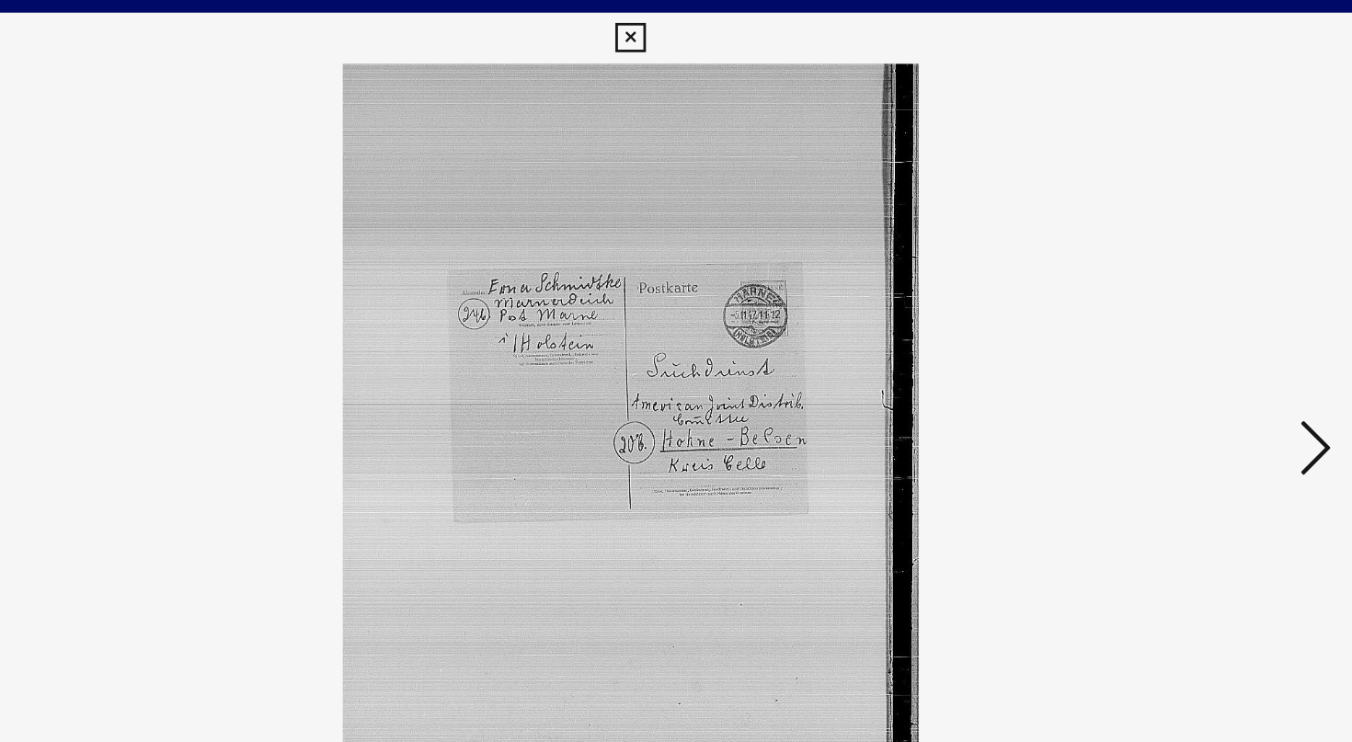
click at [1173, 315] on icon at bounding box center [1171, 324] width 22 height 44
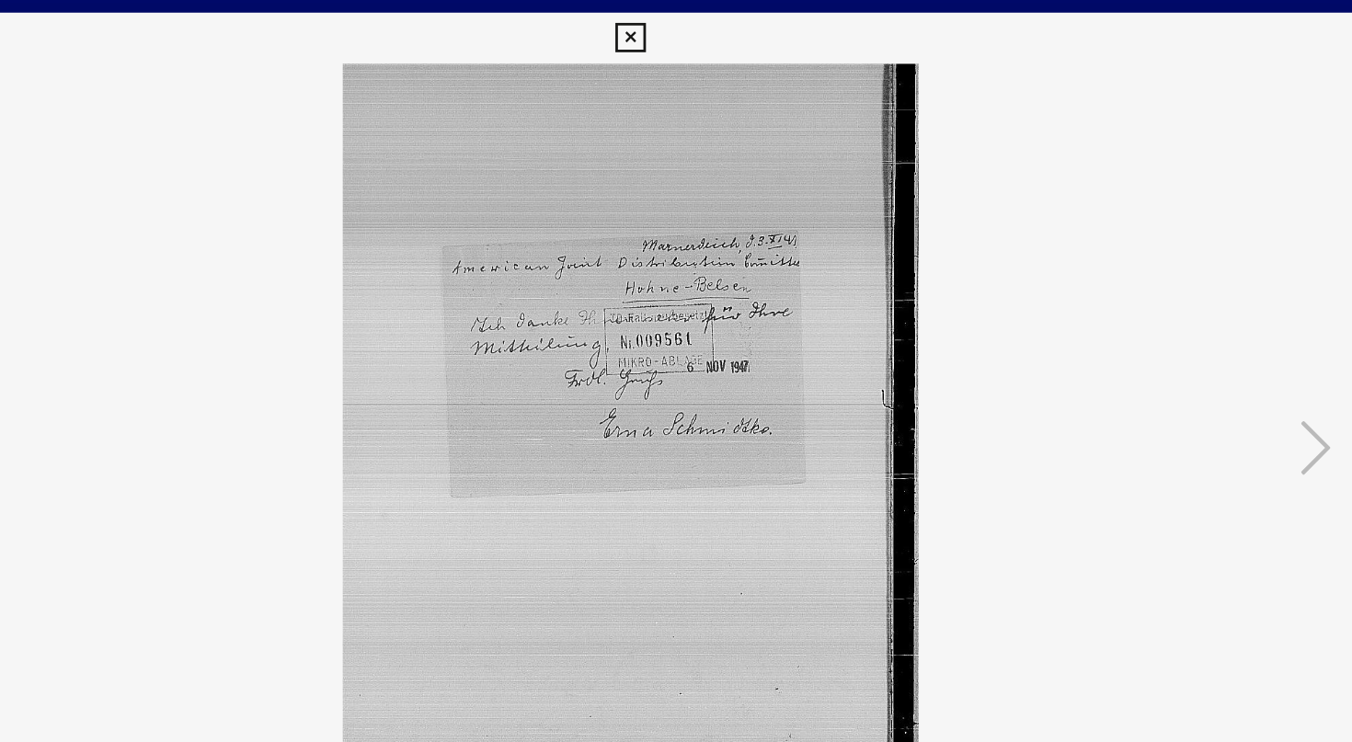
click at [1097, 175] on img at bounding box center [676, 325] width 956 height 558
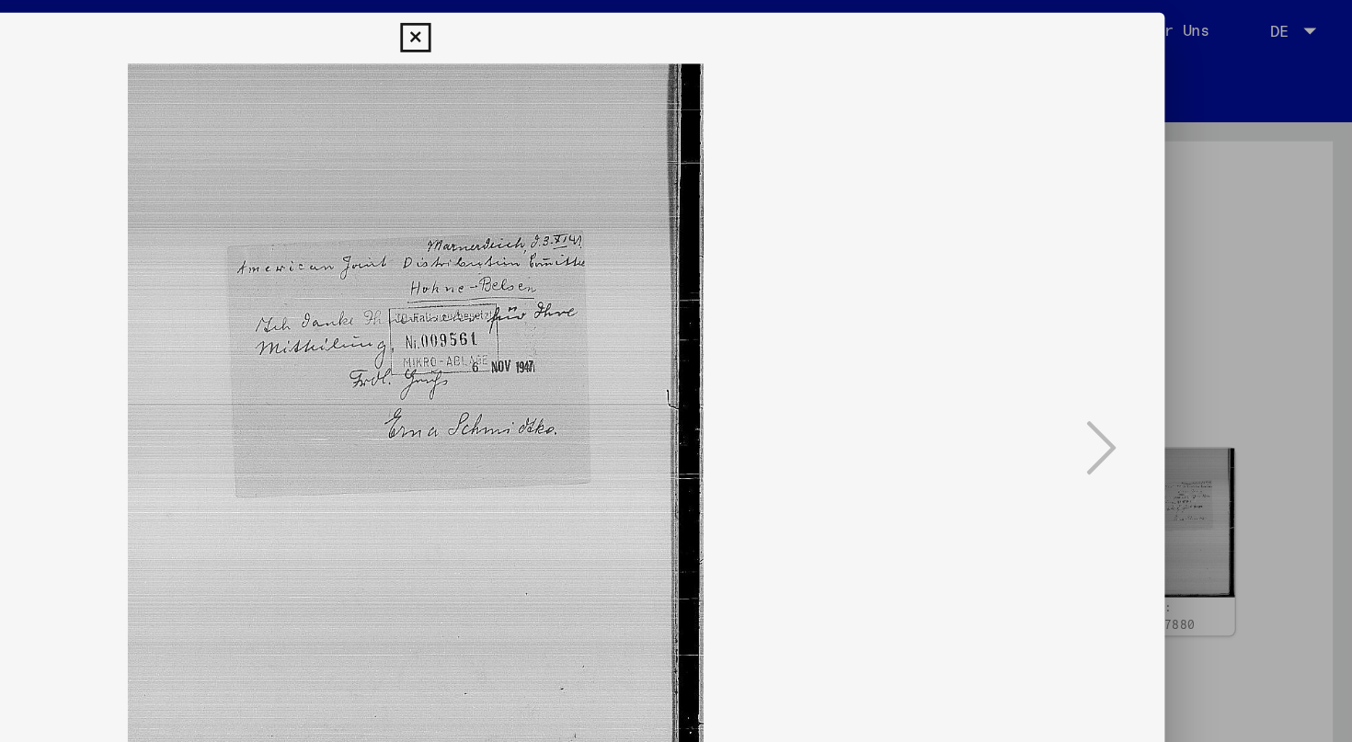
click at [686, 27] on icon at bounding box center [675, 28] width 21 height 22
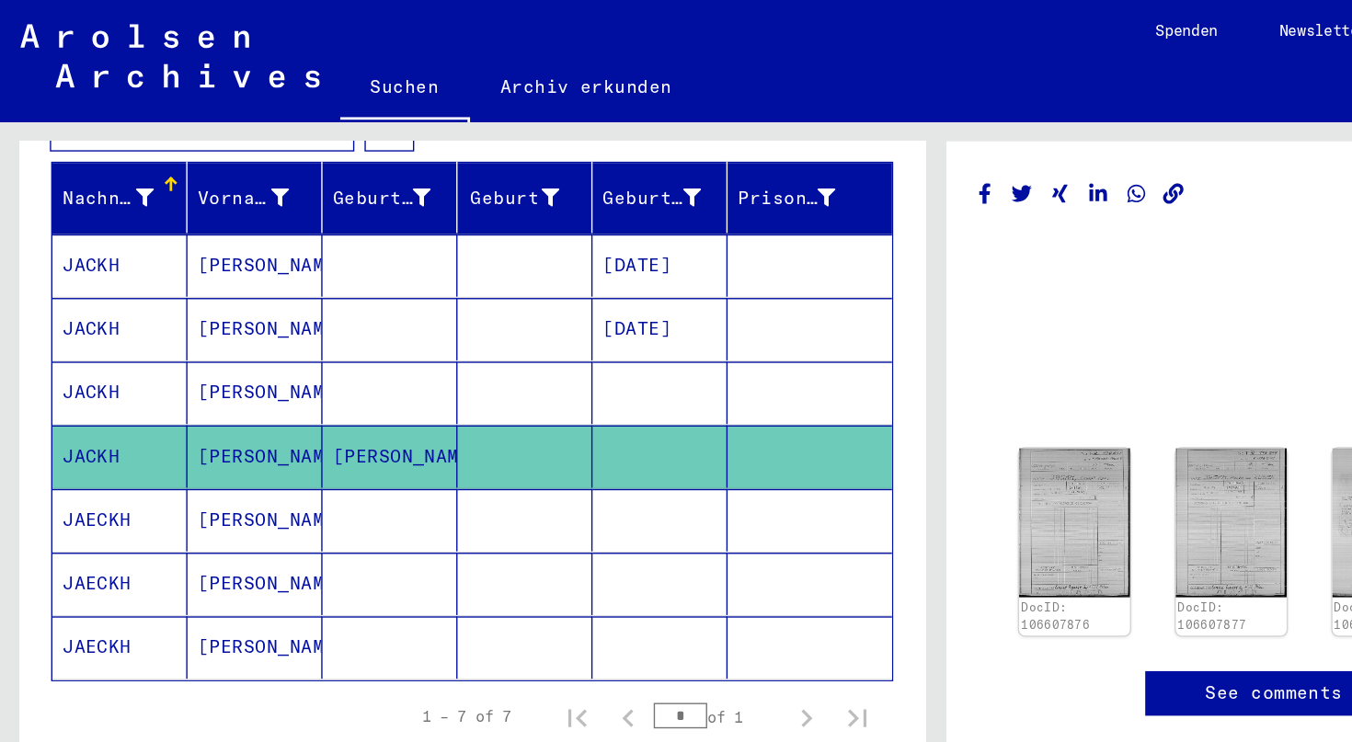
scroll to position [327, 0]
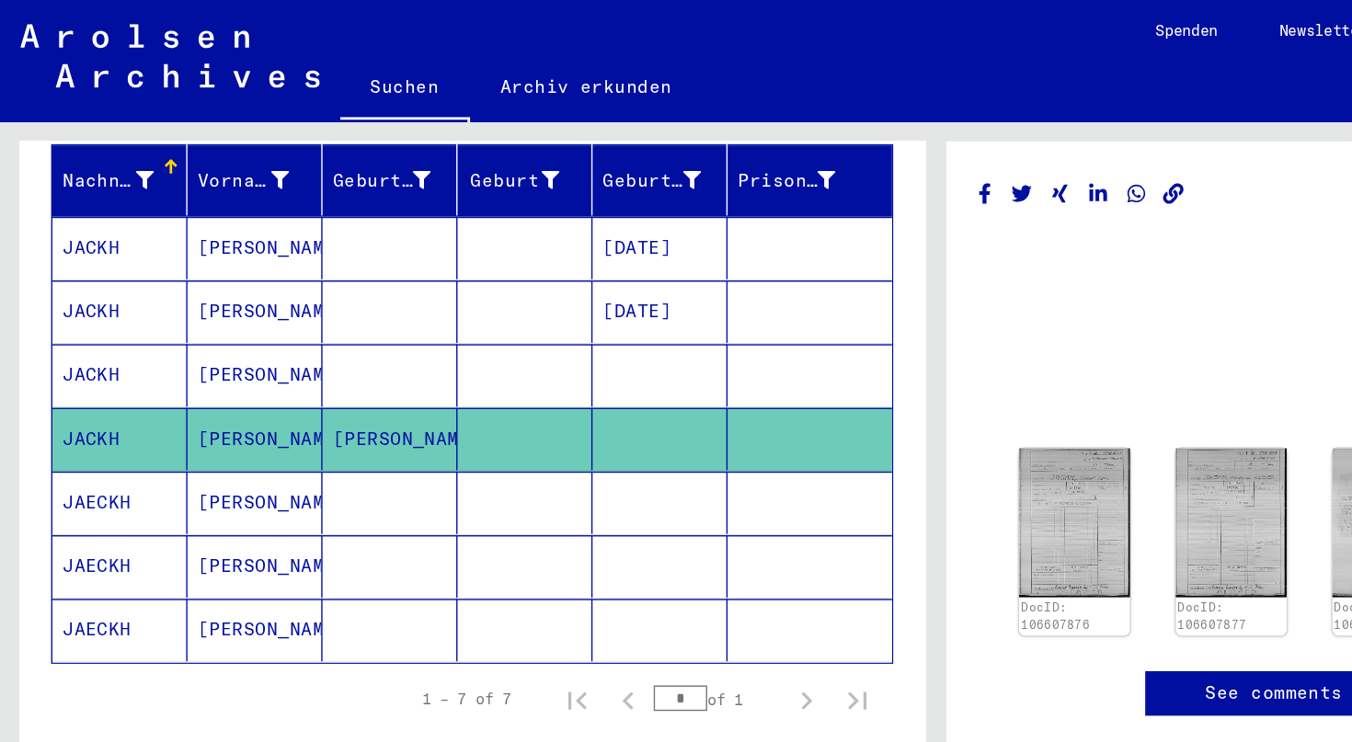
click at [195, 252] on mat-cell "[PERSON_NAME]" at bounding box center [183, 270] width 97 height 45
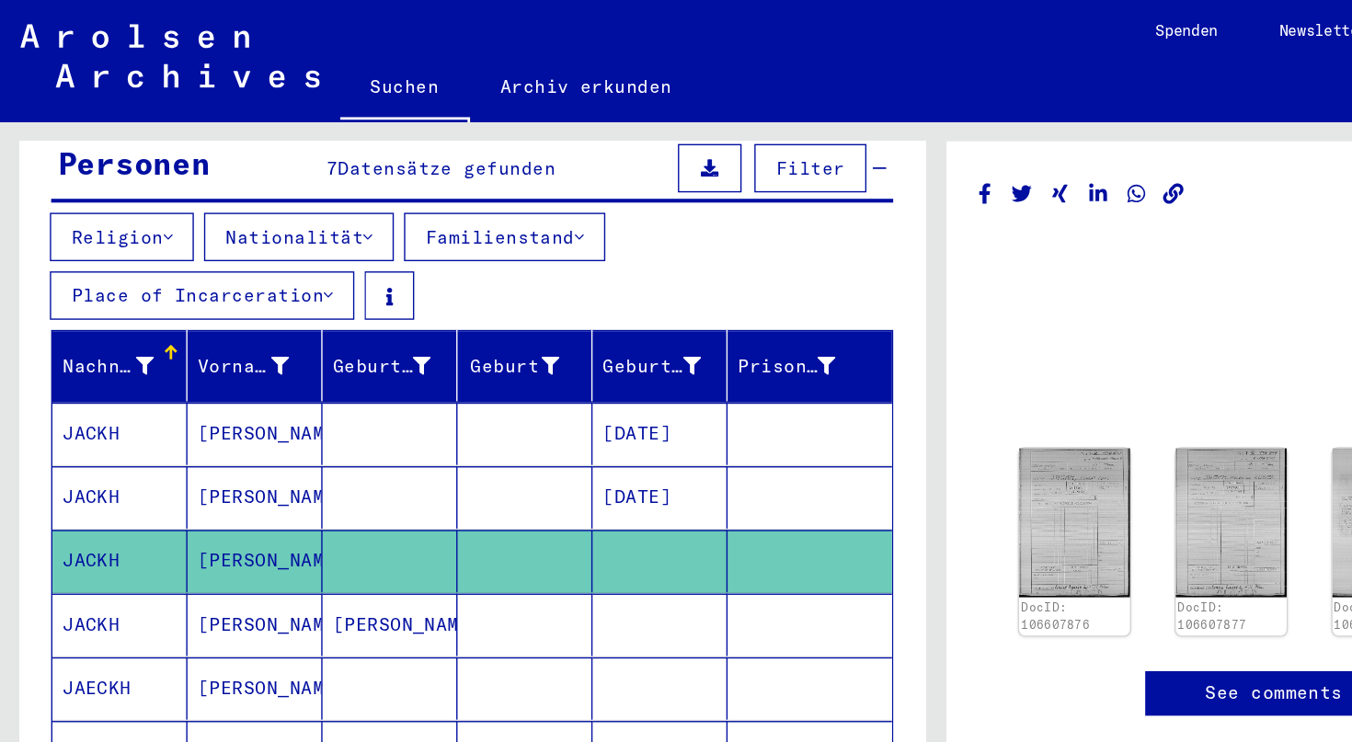
scroll to position [225, 0]
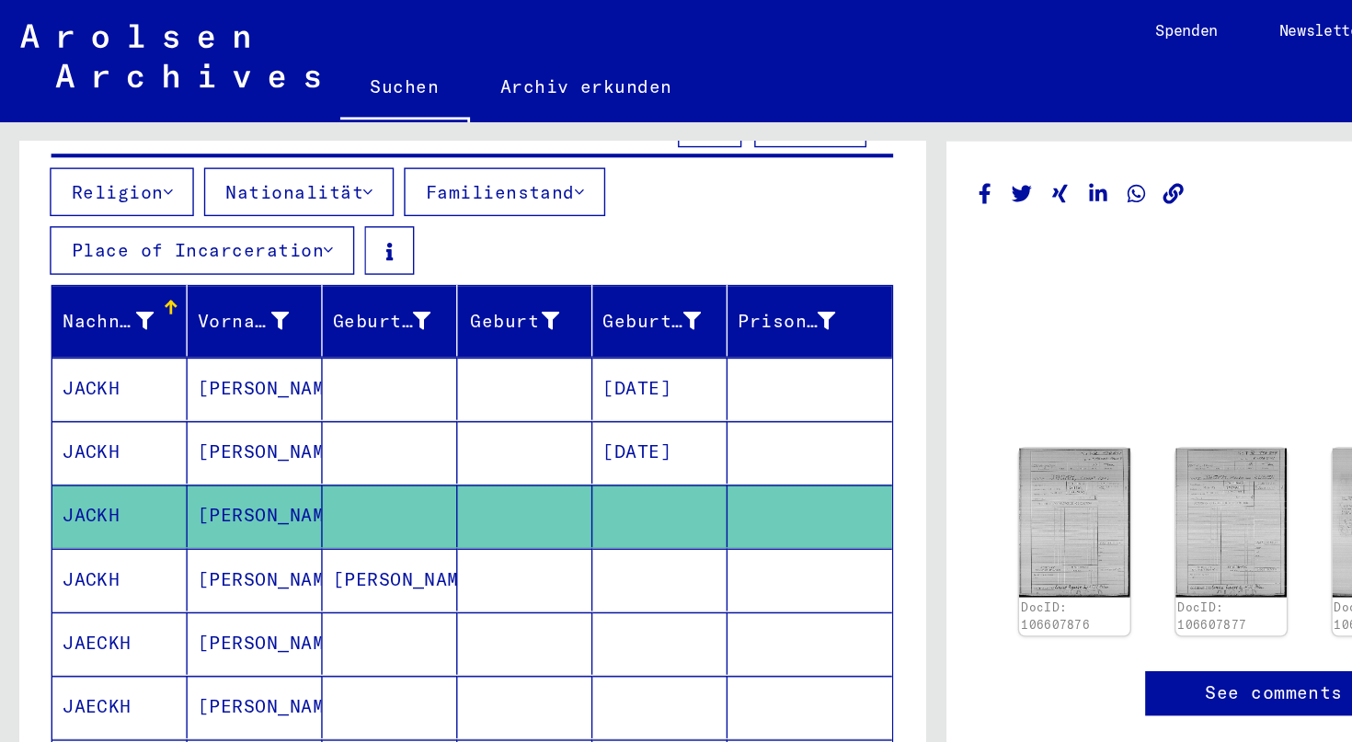
click at [338, 350] on mat-cell at bounding box center [378, 372] width 97 height 45
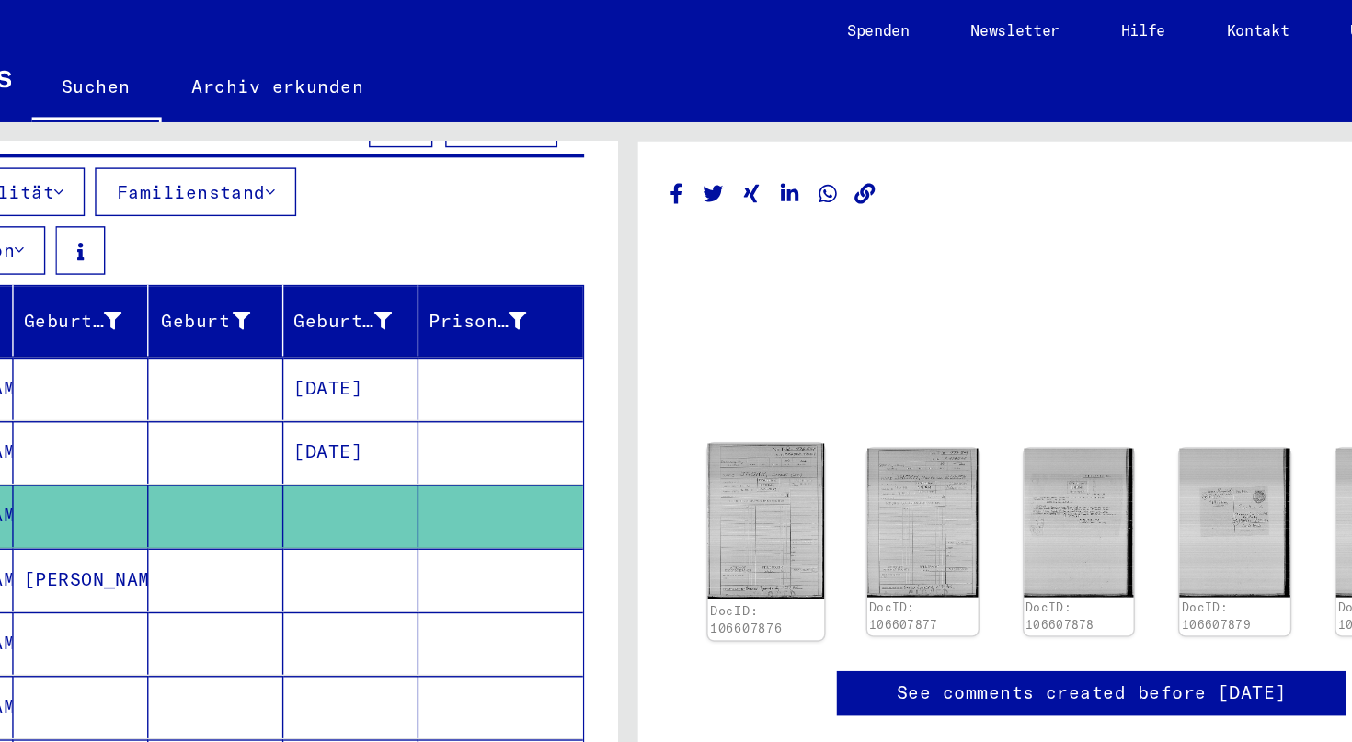
click at [793, 321] on img at bounding box center [776, 377] width 84 height 112
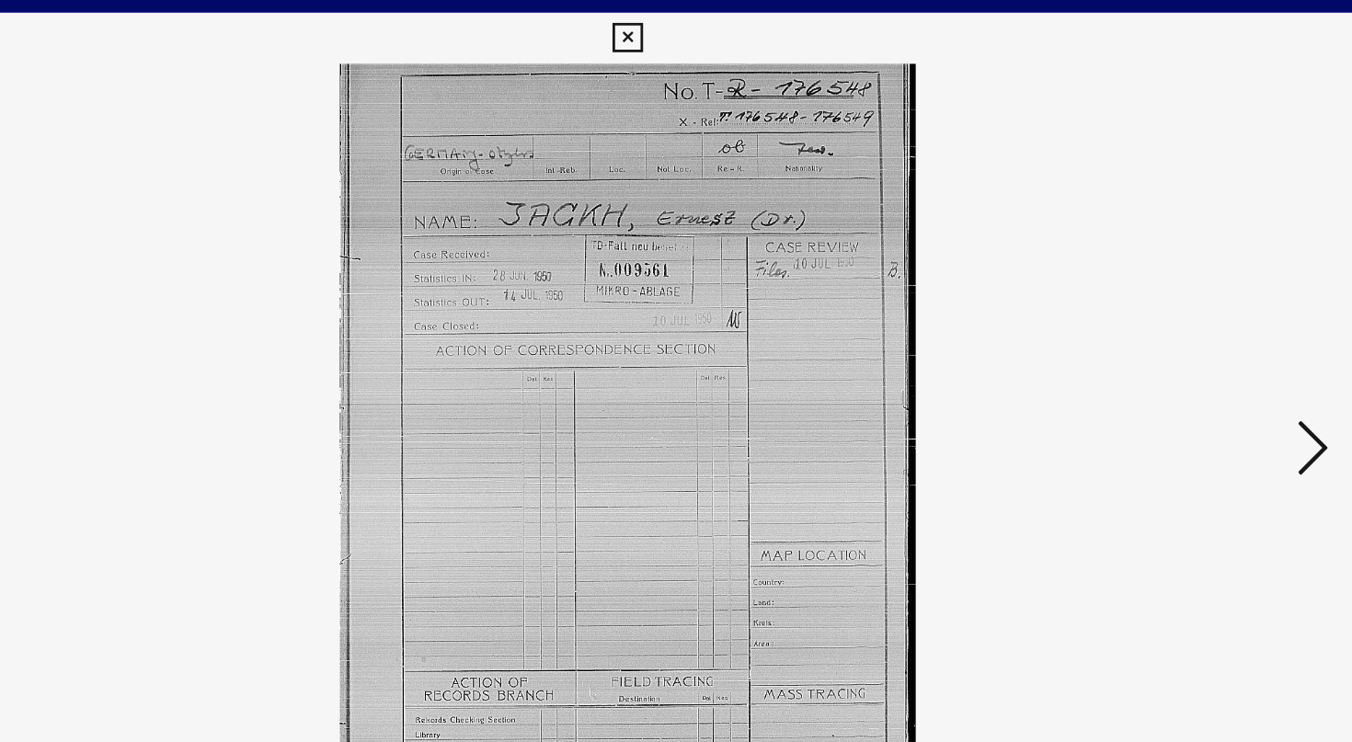
click at [1172, 330] on icon at bounding box center [1171, 324] width 22 height 44
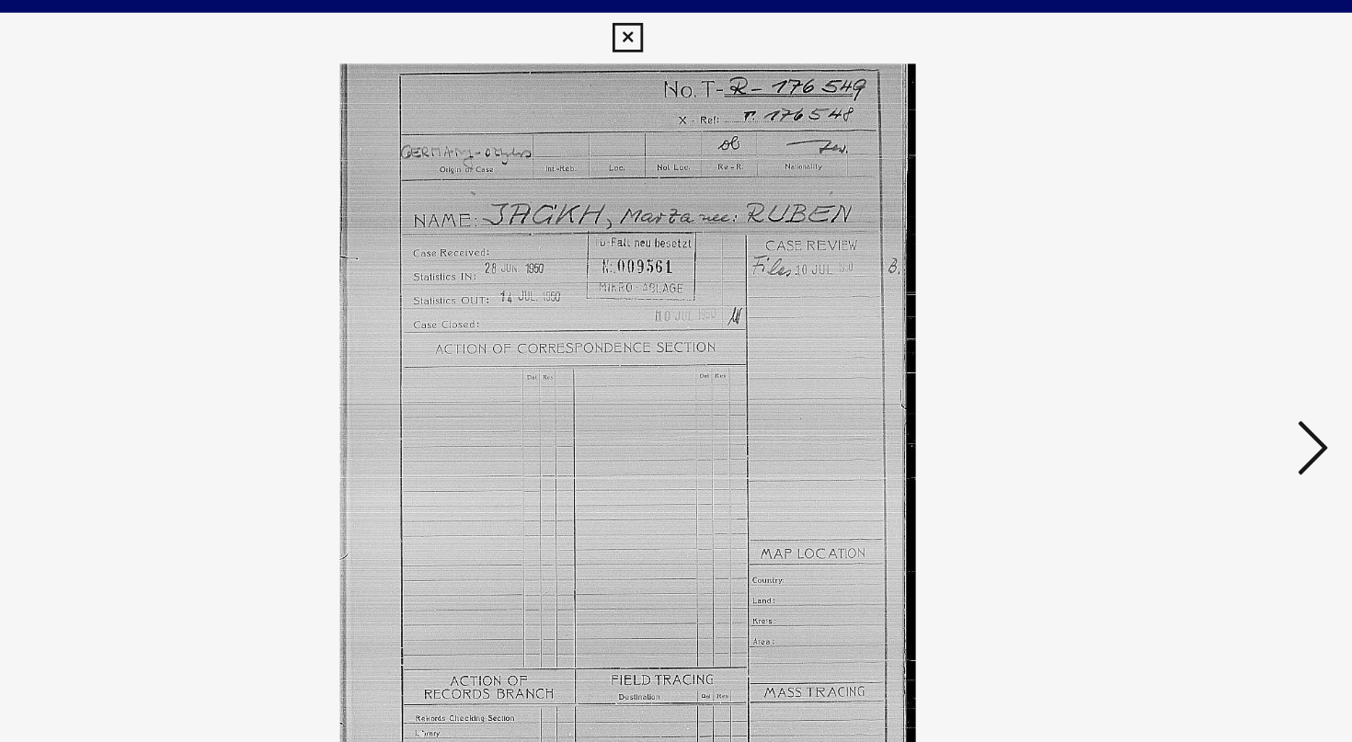
click at [1185, 324] on button at bounding box center [1170, 325] width 33 height 52
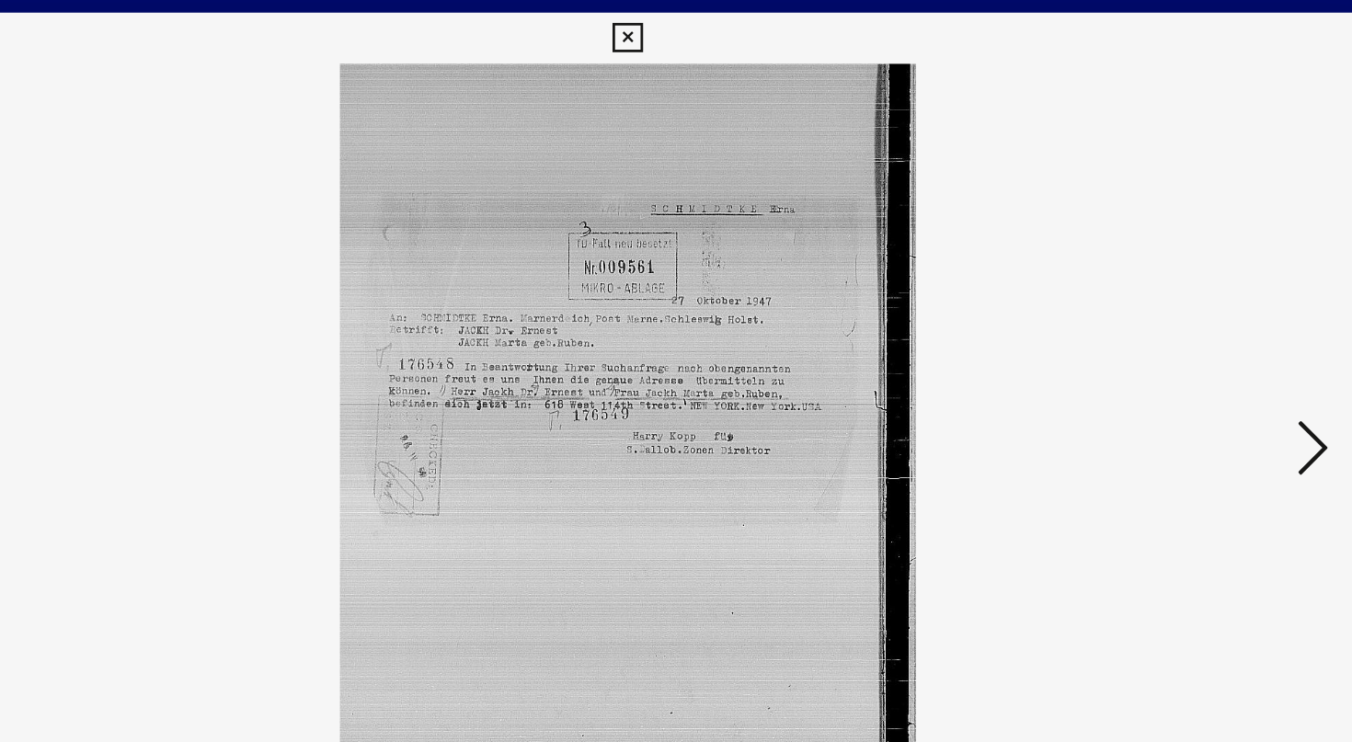
click at [1174, 327] on icon at bounding box center [1171, 324] width 22 height 44
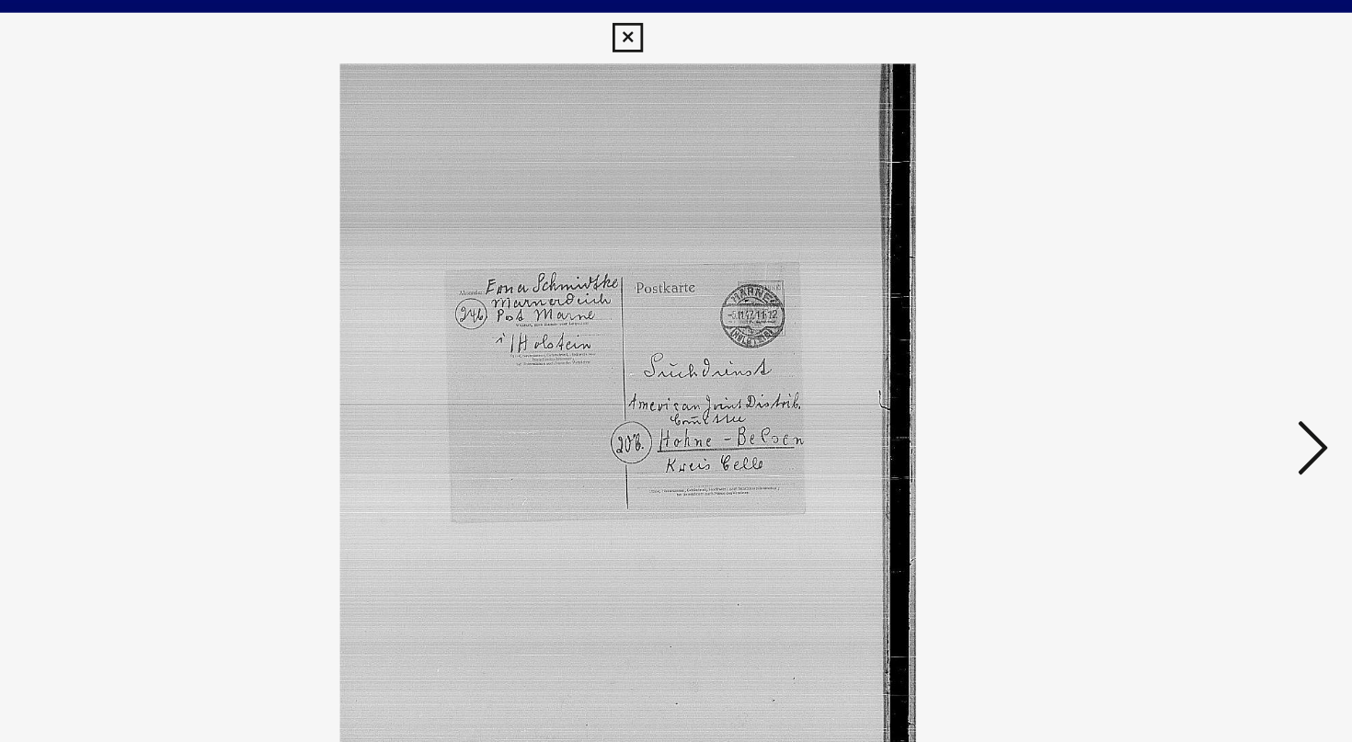
click at [1177, 326] on icon at bounding box center [1171, 324] width 22 height 44
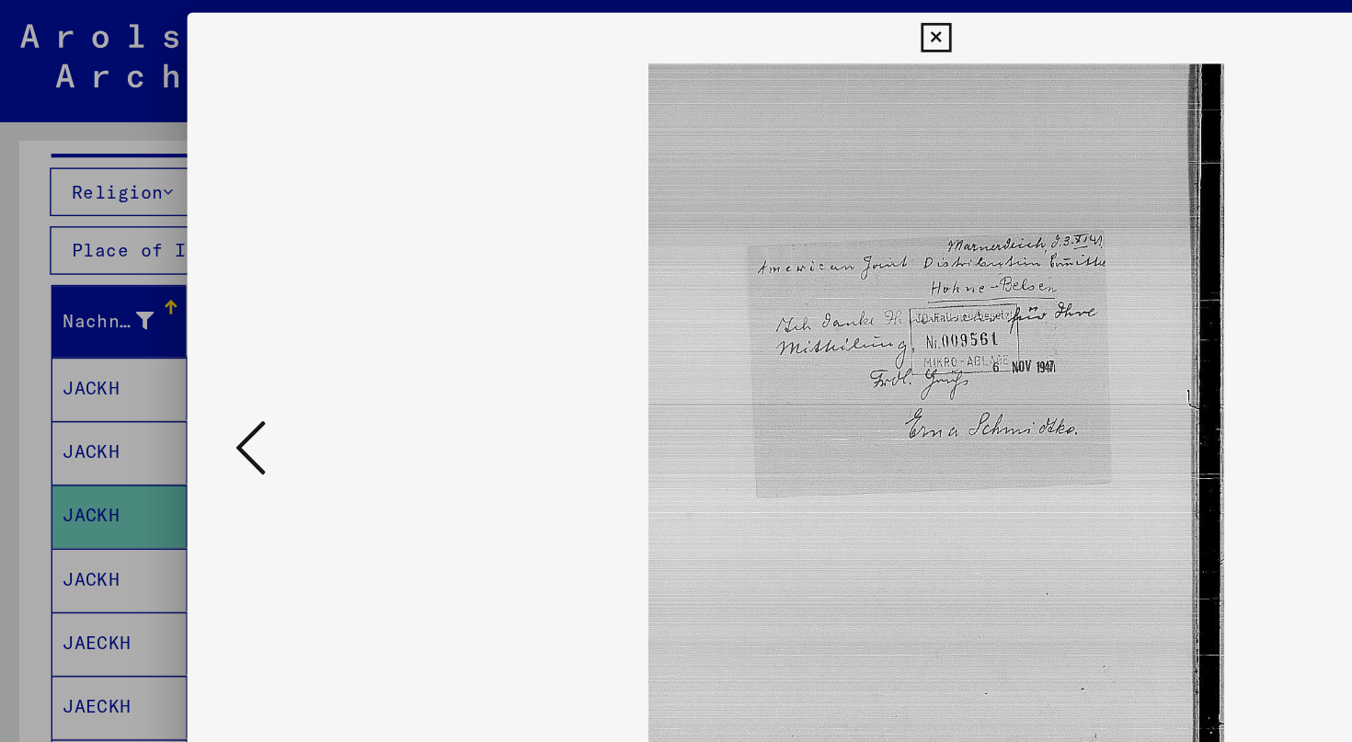
click at [18, 324] on div at bounding box center [676, 371] width 1352 height 742
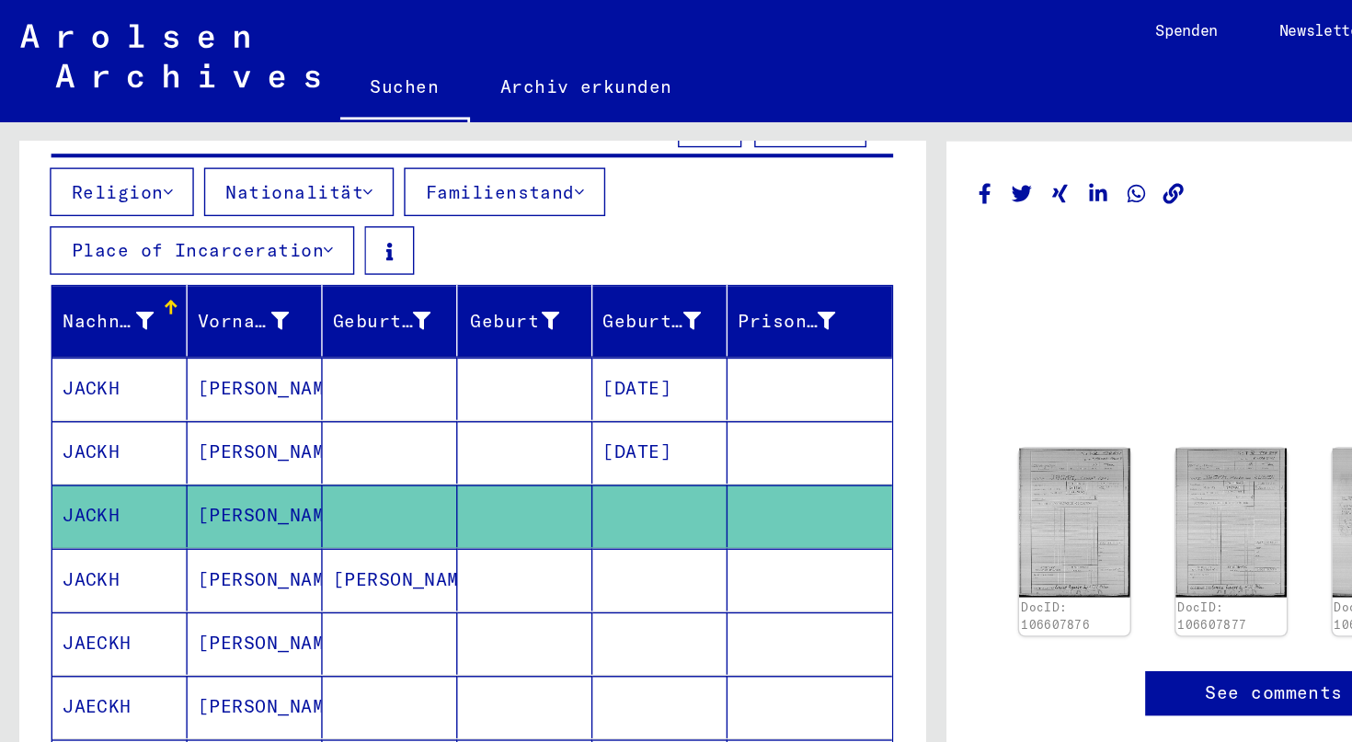
click at [276, 406] on mat-cell "[PERSON_NAME]" at bounding box center [281, 418] width 97 height 45
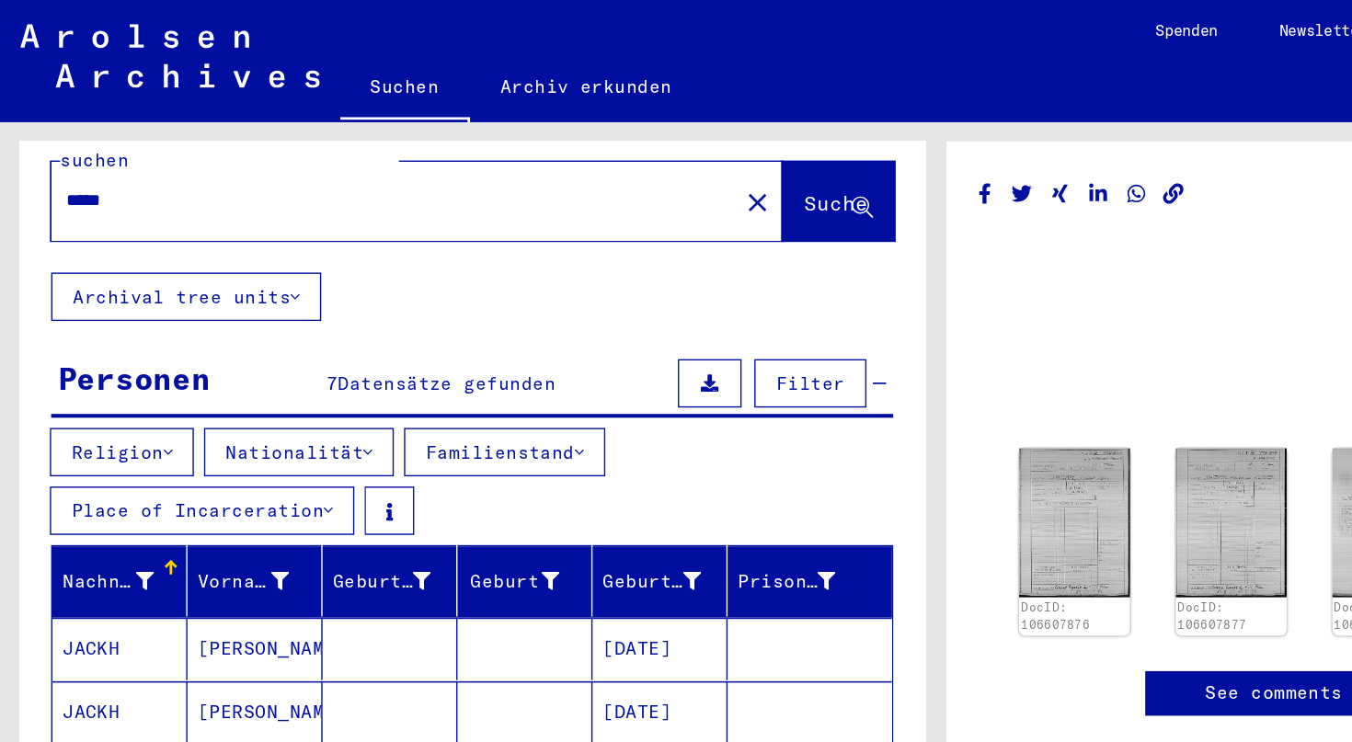
scroll to position [0, 0]
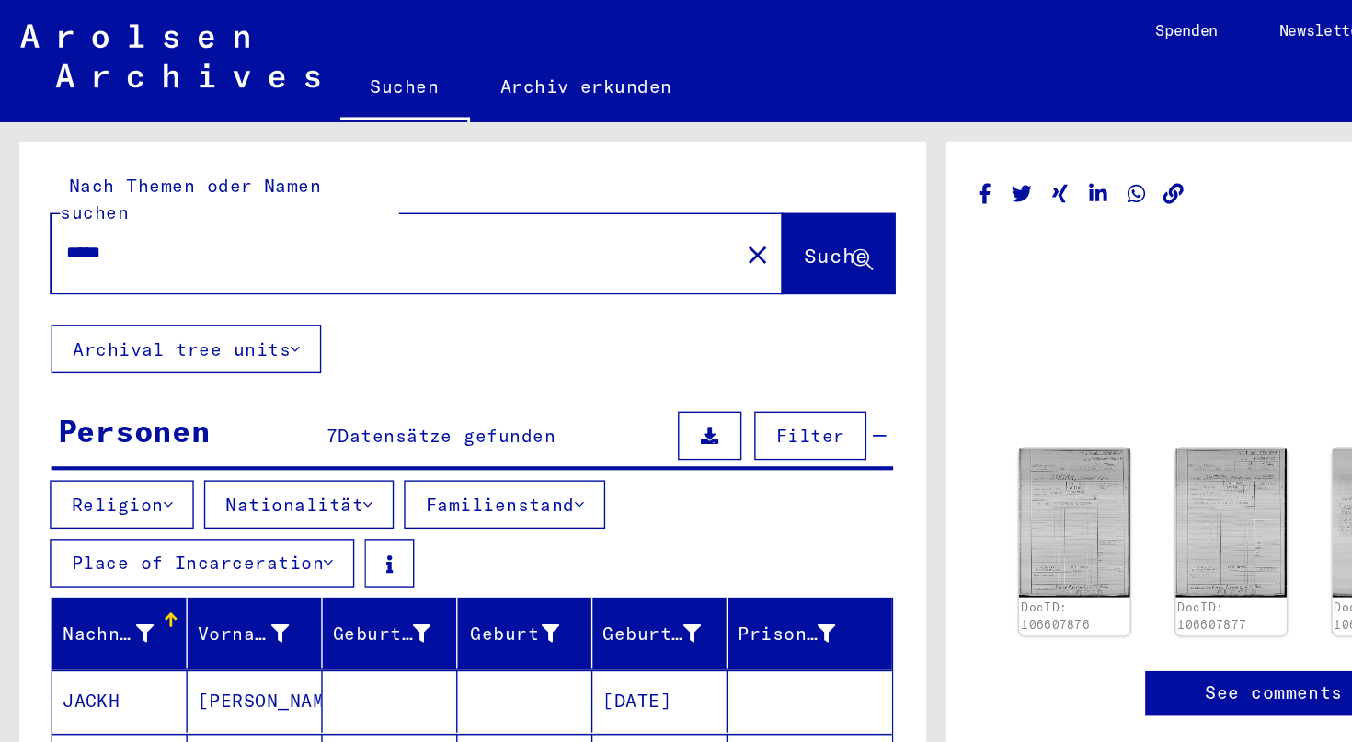
click at [190, 173] on input "*****" at bounding box center [284, 182] width 473 height 19
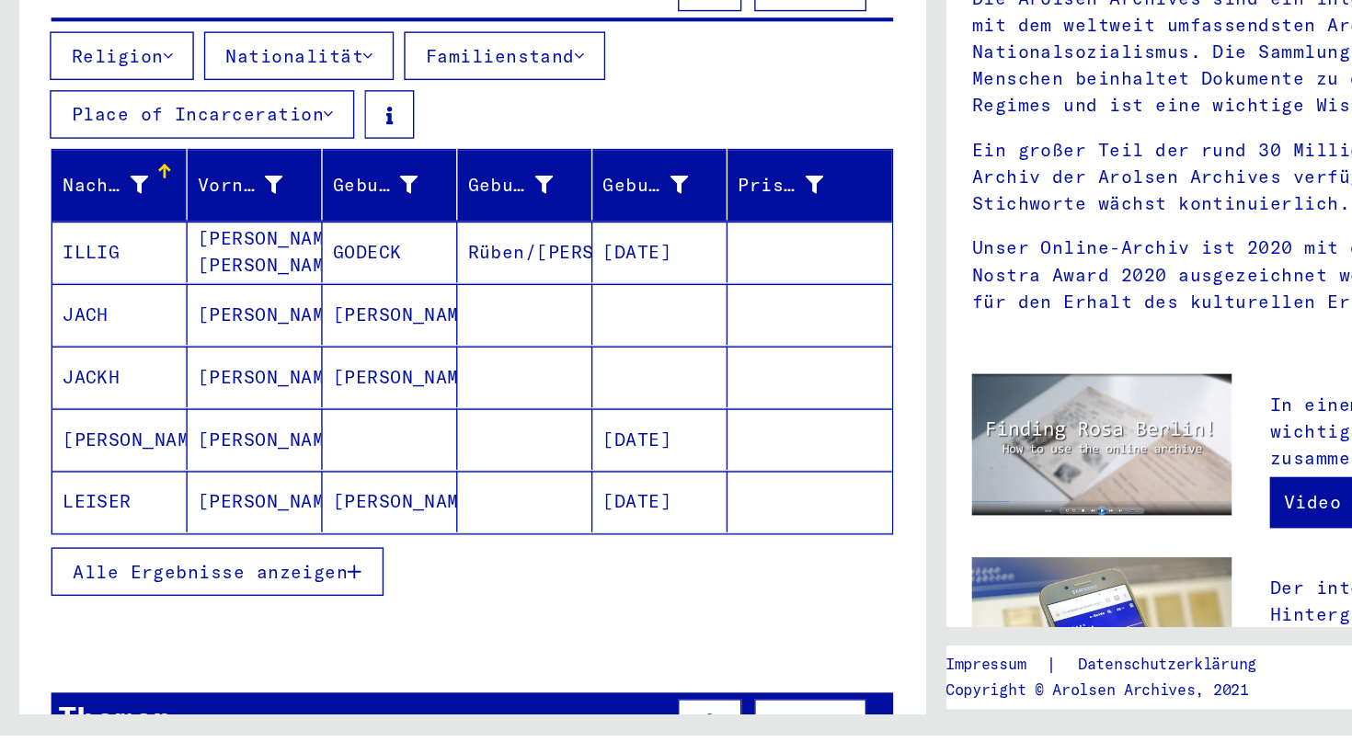
scroll to position [115, 0]
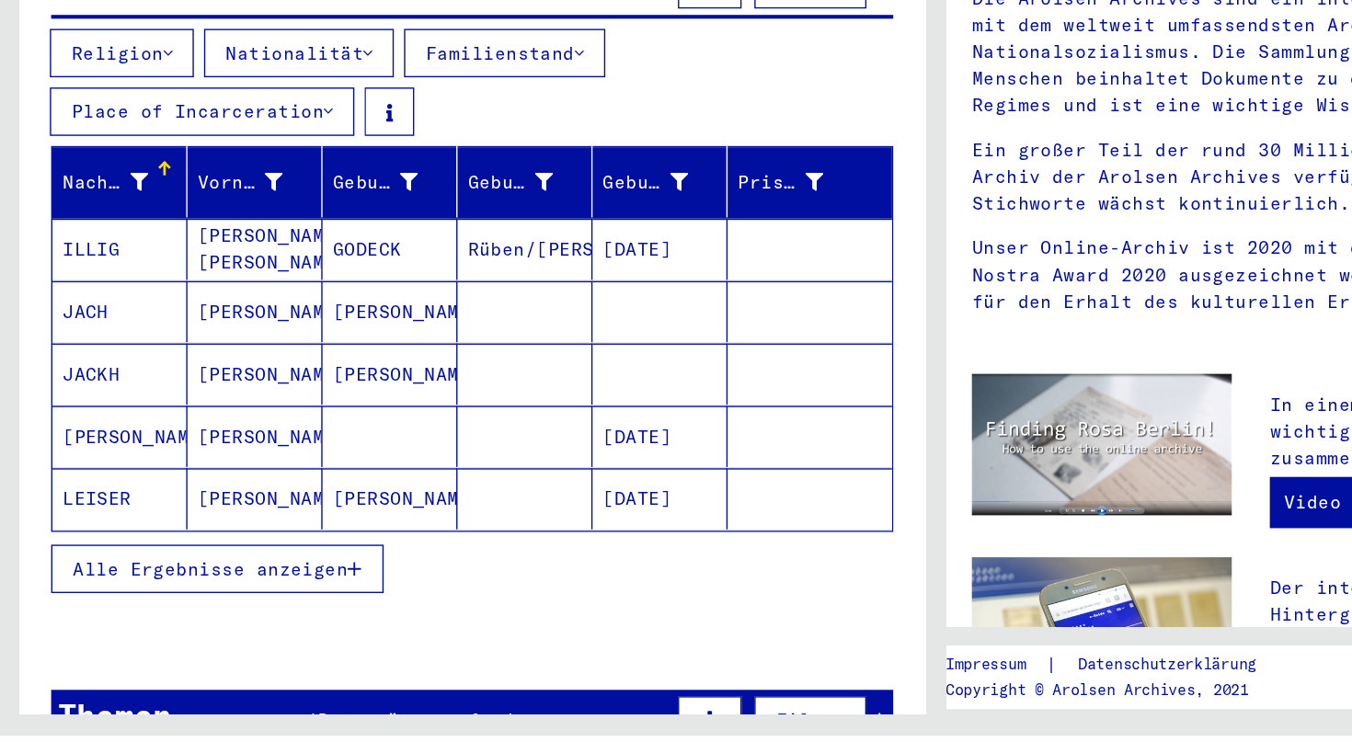
click at [220, 613] on button "Alle Ergebnisse anzeigen" at bounding box center [157, 621] width 240 height 35
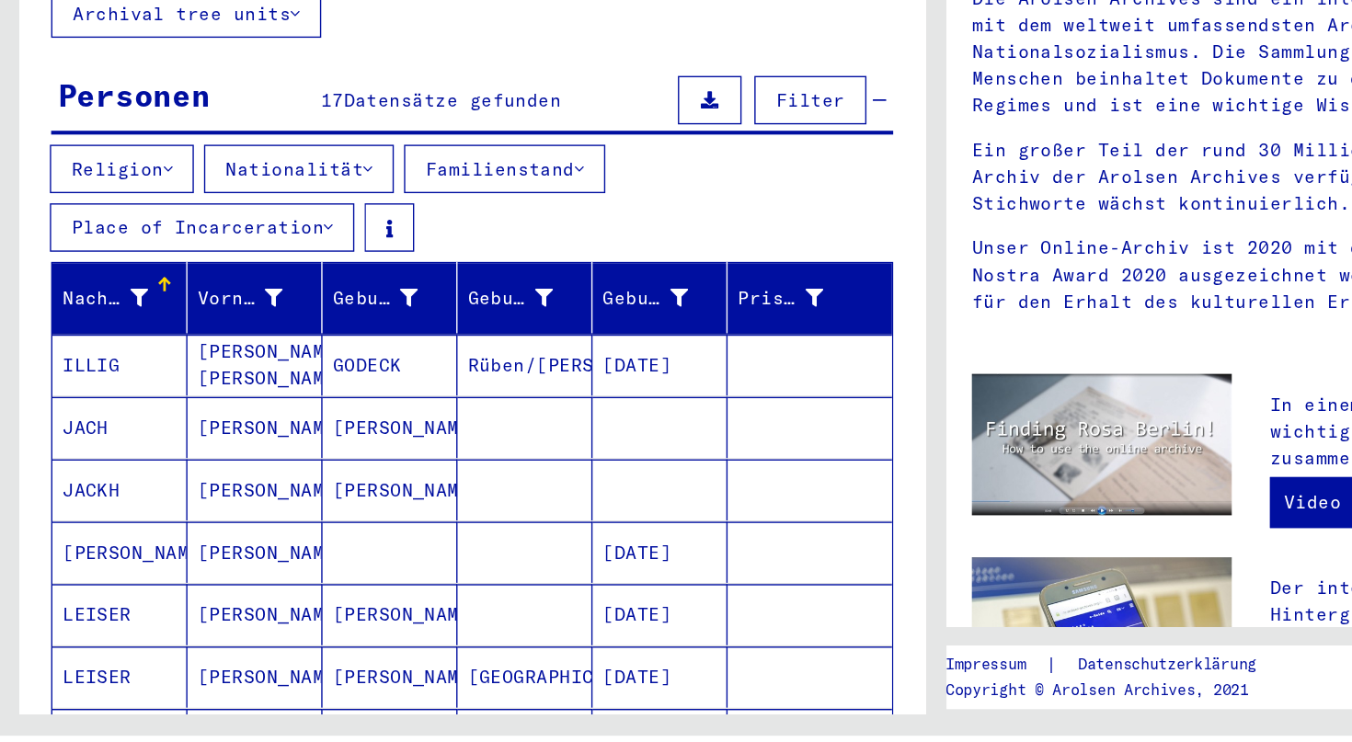
scroll to position [0, 0]
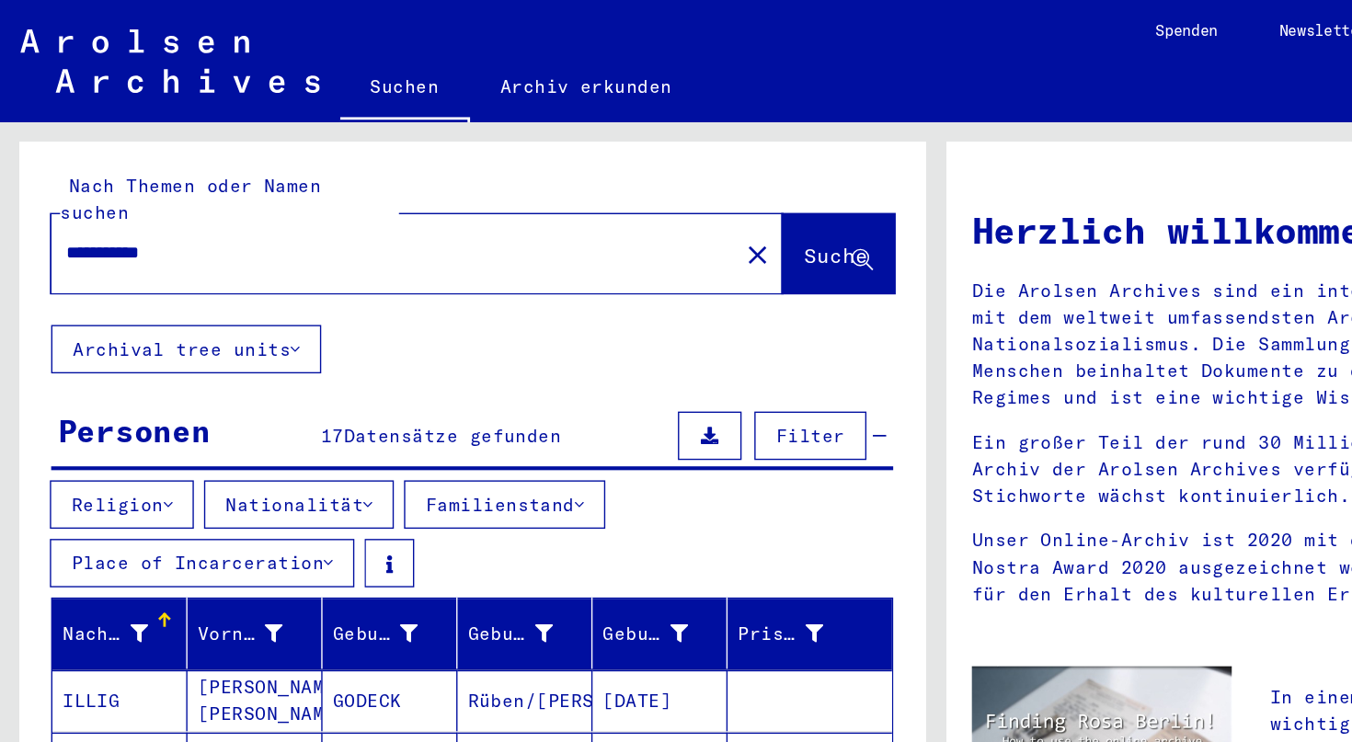
click at [163, 173] on input "**********" at bounding box center [279, 182] width 462 height 19
type input "**********"
click at [347, 225] on div "**********" at bounding box center [341, 501] width 655 height 798
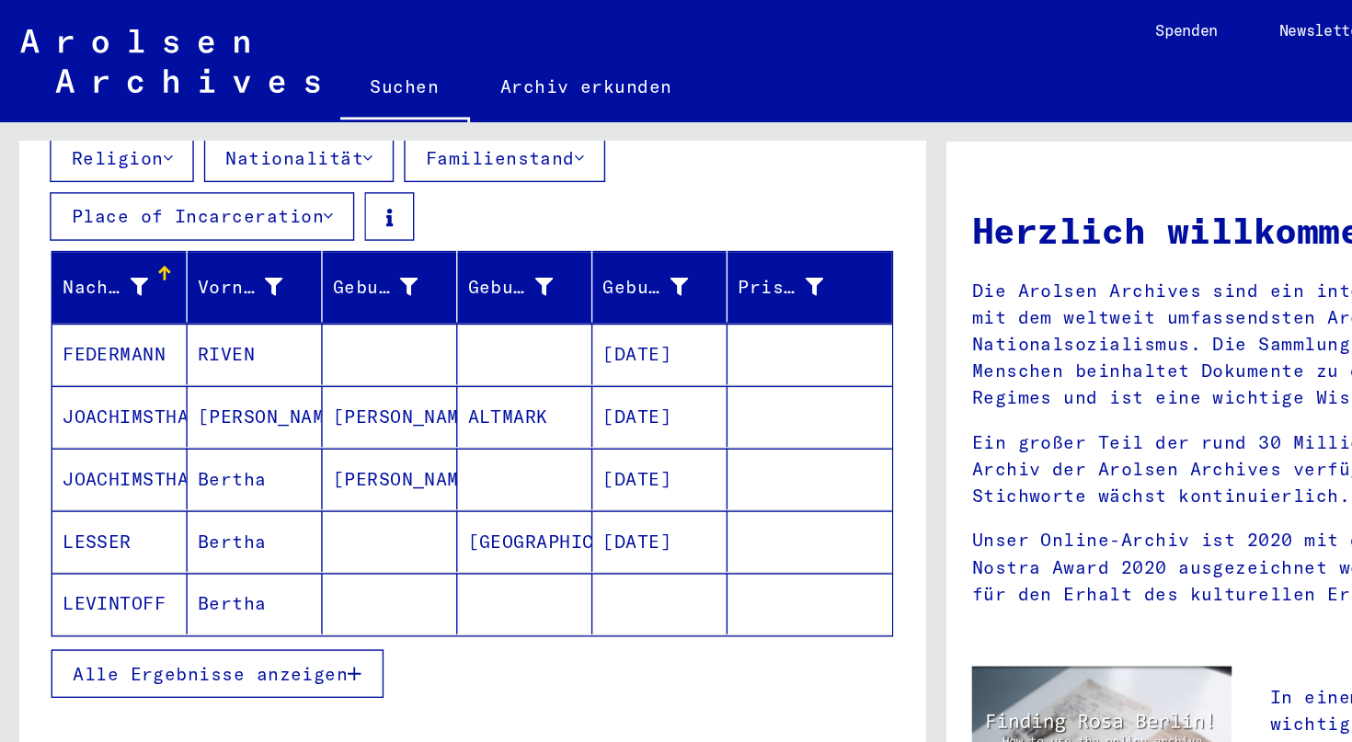
click at [207, 478] on span "Alle Ergebnisse anzeigen" at bounding box center [151, 486] width 199 height 17
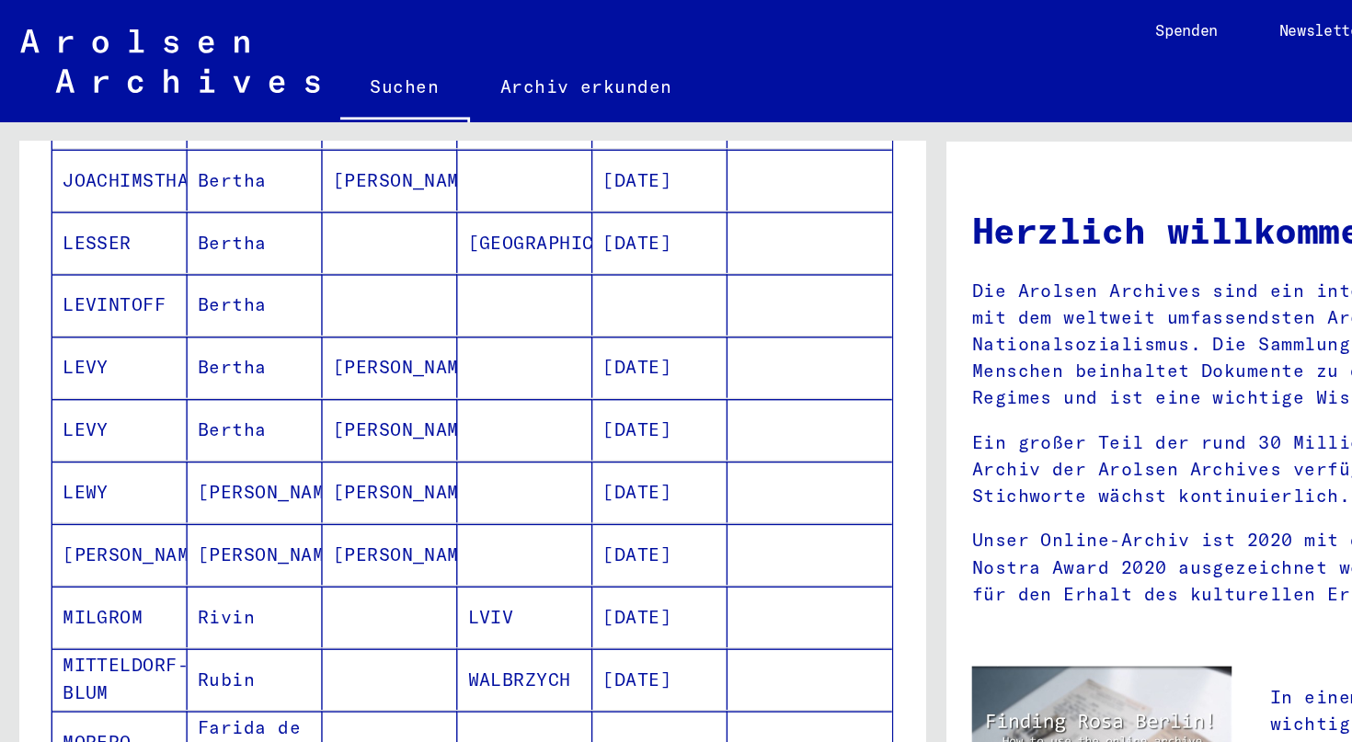
scroll to position [498, 0]
